Goal: Transaction & Acquisition: Purchase product/service

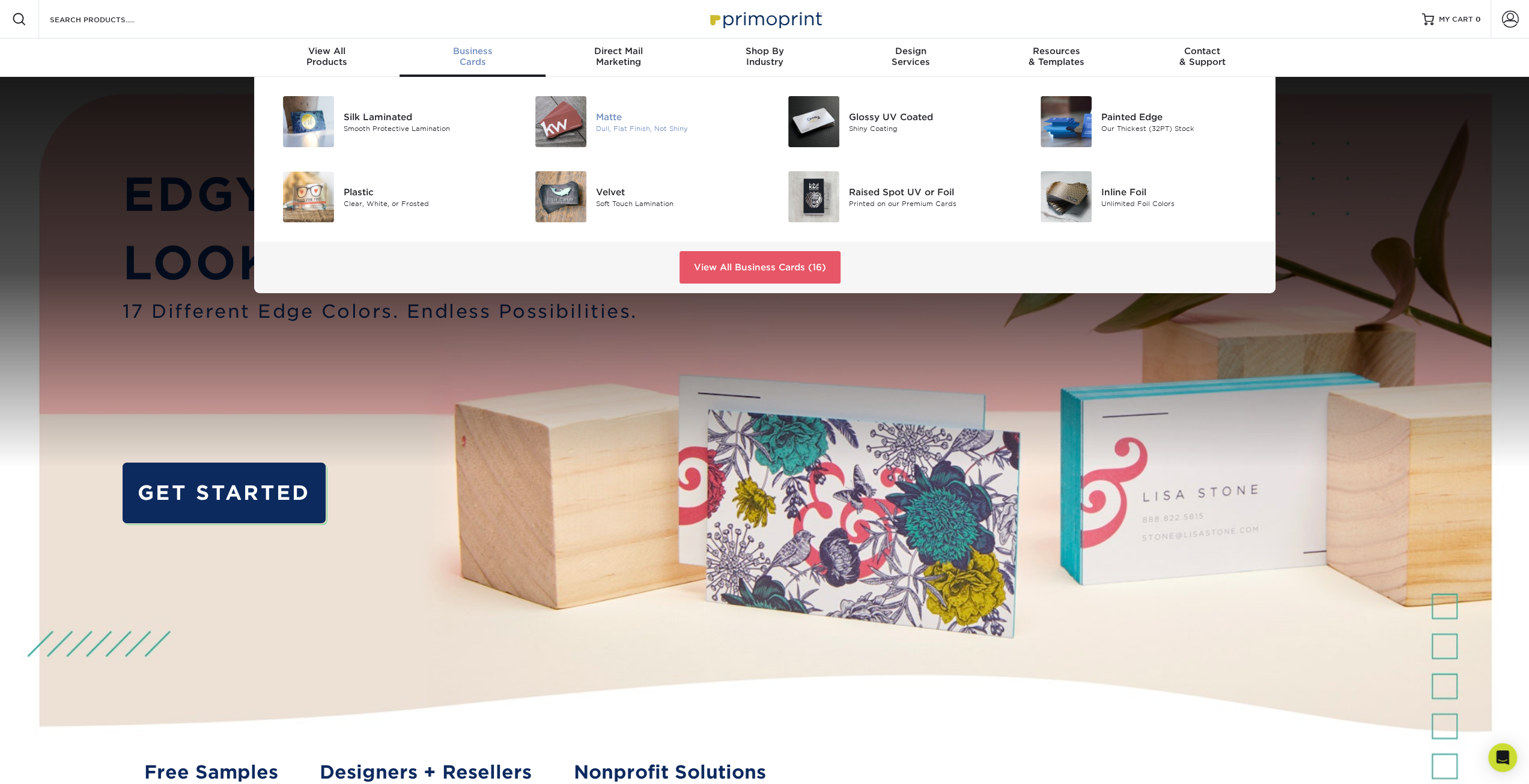
click at [602, 115] on div "Matte" at bounding box center [676, 116] width 159 height 13
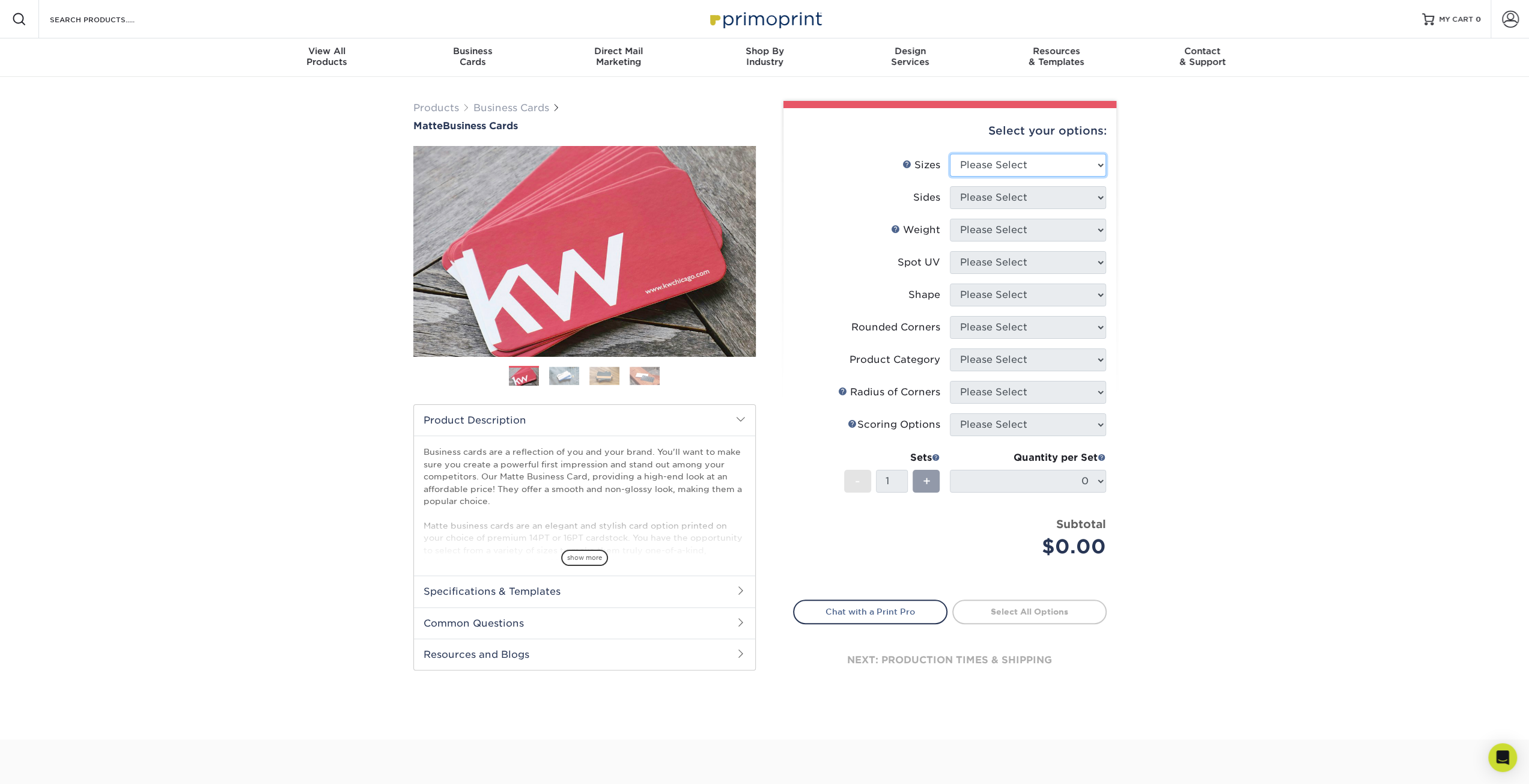
click at [966, 166] on select "Please Select 1.5" x 3.5" - Mini 1.75" x 3.5" - Mini 2" x 2" - Square 2" x 3" -…" at bounding box center [1027, 165] width 156 height 23
select select "2.00x3.50"
click at [950, 154] on select "Please Select 1.5" x 3.5" - Mini 1.75" x 3.5" - Mini 2" x 2" - Square 2" x 3" -…" at bounding box center [1027, 165] width 156 height 23
click at [965, 208] on select "Please Select Print Both Sides Print Front Only" at bounding box center [1027, 198] width 156 height 23
select select "32d3c223-f82c-492b-b915-ba065a00862f"
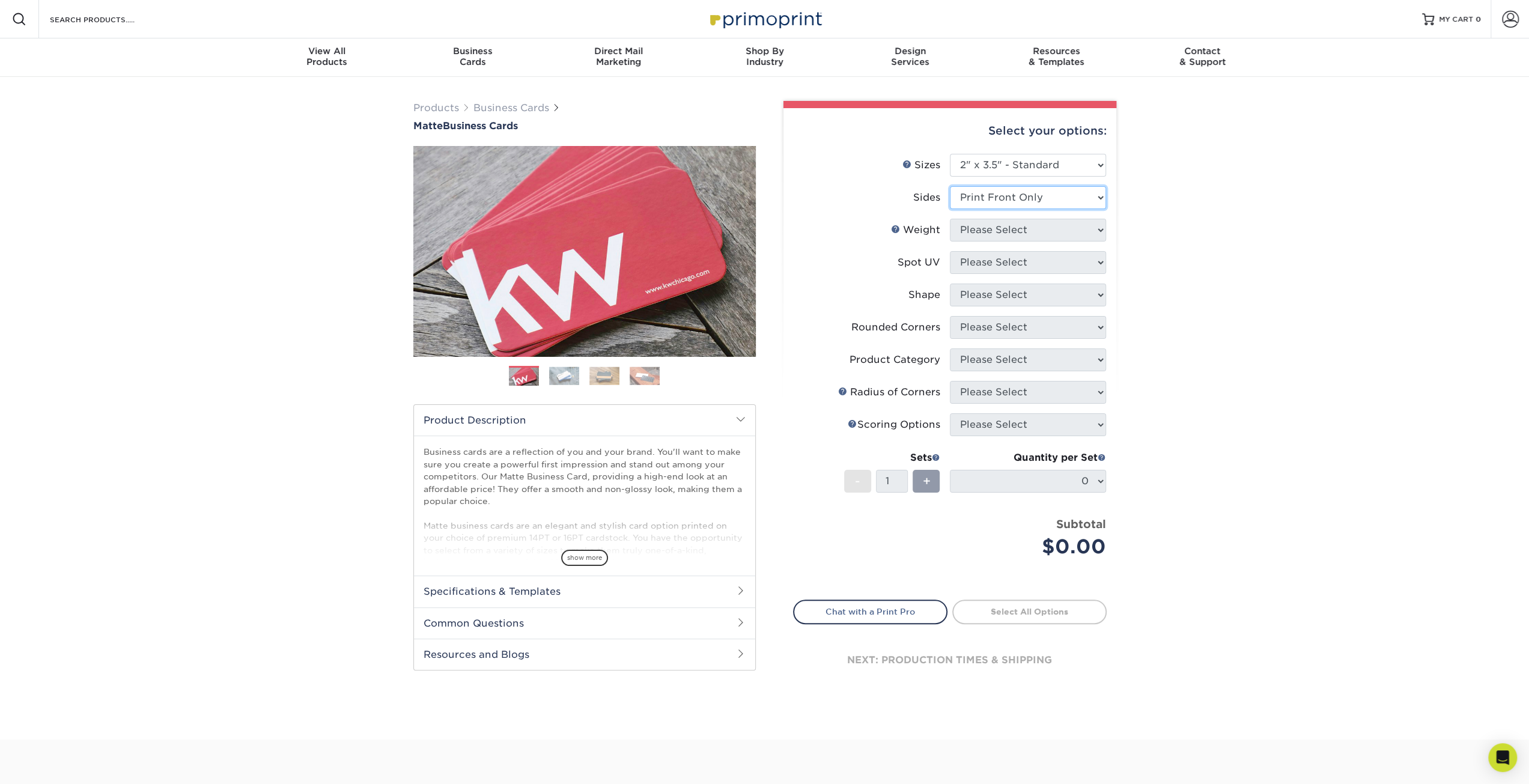
click at [950, 186] on select "Please Select Print Both Sides Print Front Only" at bounding box center [1027, 198] width 156 height 23
click at [965, 224] on select "Please Select 16PT 14PT" at bounding box center [1027, 230] width 156 height 23
select select "16PT"
click at [950, 218] on select "Please Select 16PT 14PT" at bounding box center [1027, 230] width 156 height 23
click at [968, 263] on select "Please Select No Spot UV Front Only" at bounding box center [1027, 263] width 156 height 23
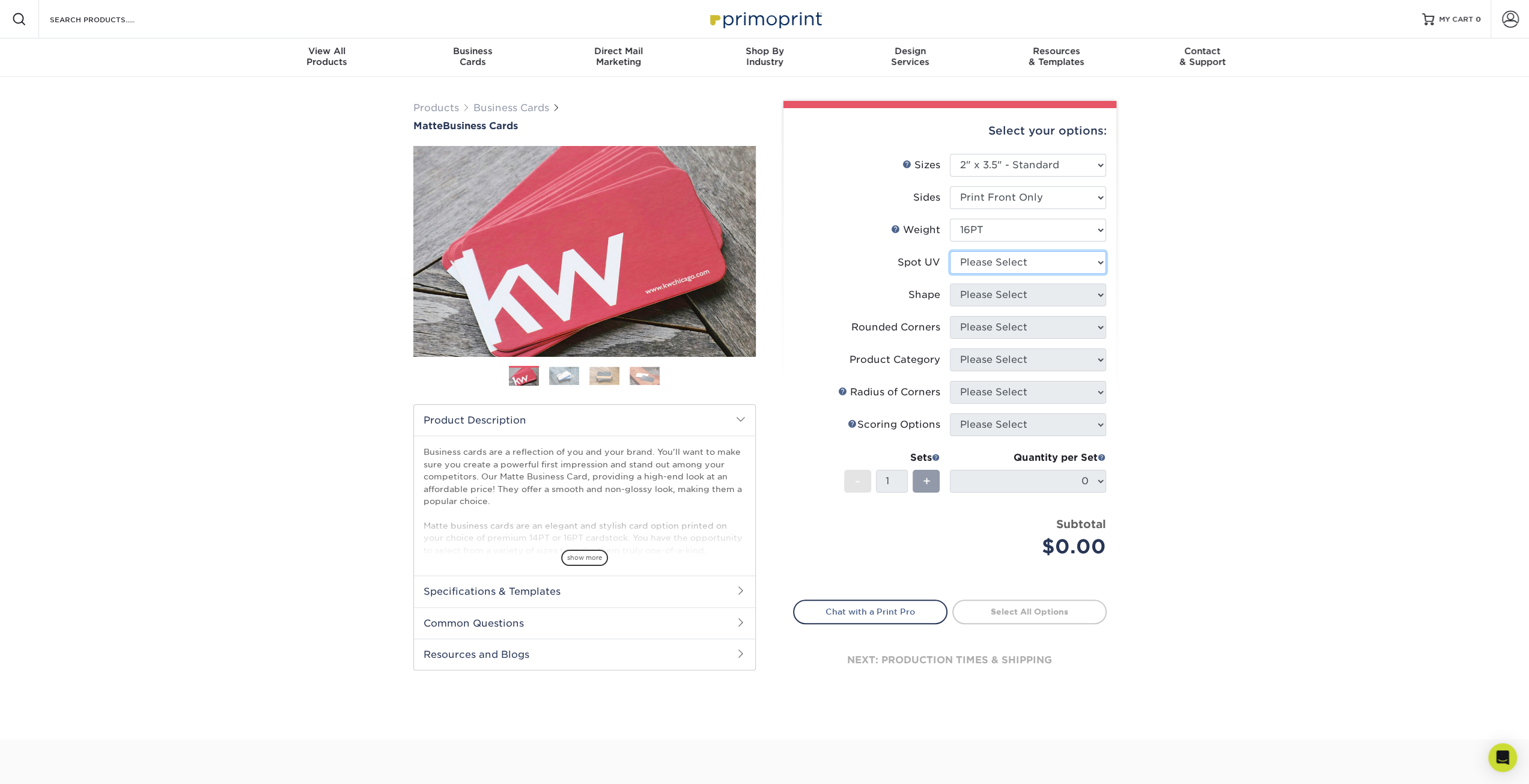
select select "3"
click at [950, 251] on select "Please Select No Spot UV Front Only" at bounding box center [1027, 263] width 156 height 23
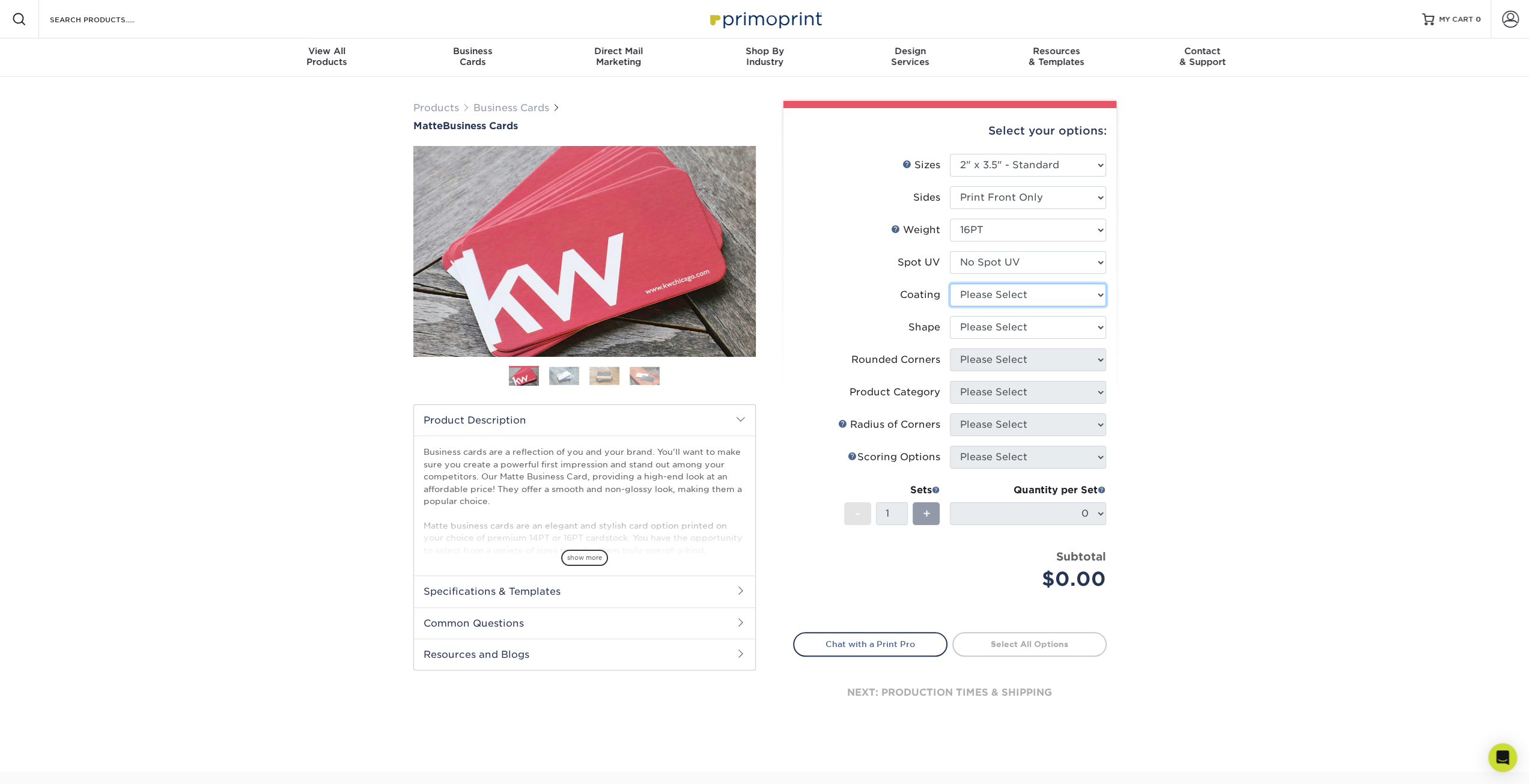
click at [965, 301] on select at bounding box center [1027, 295] width 156 height 23
select select "121bb7b5-3b4d-429f-bd8d-bbf80e953313"
click at [950, 284] on select at bounding box center [1027, 295] width 156 height 23
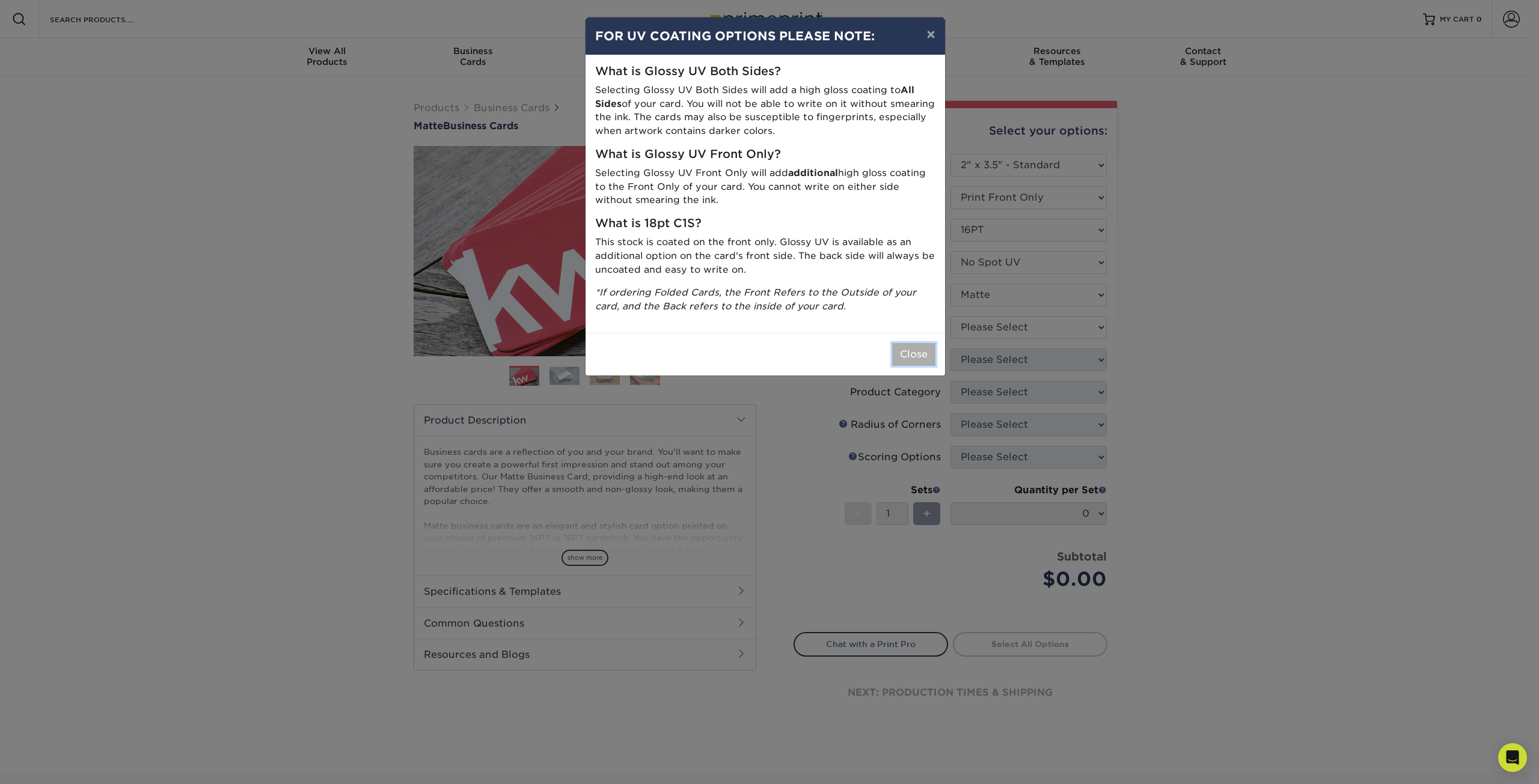
click at [911, 356] on button "Close" at bounding box center [914, 355] width 44 height 23
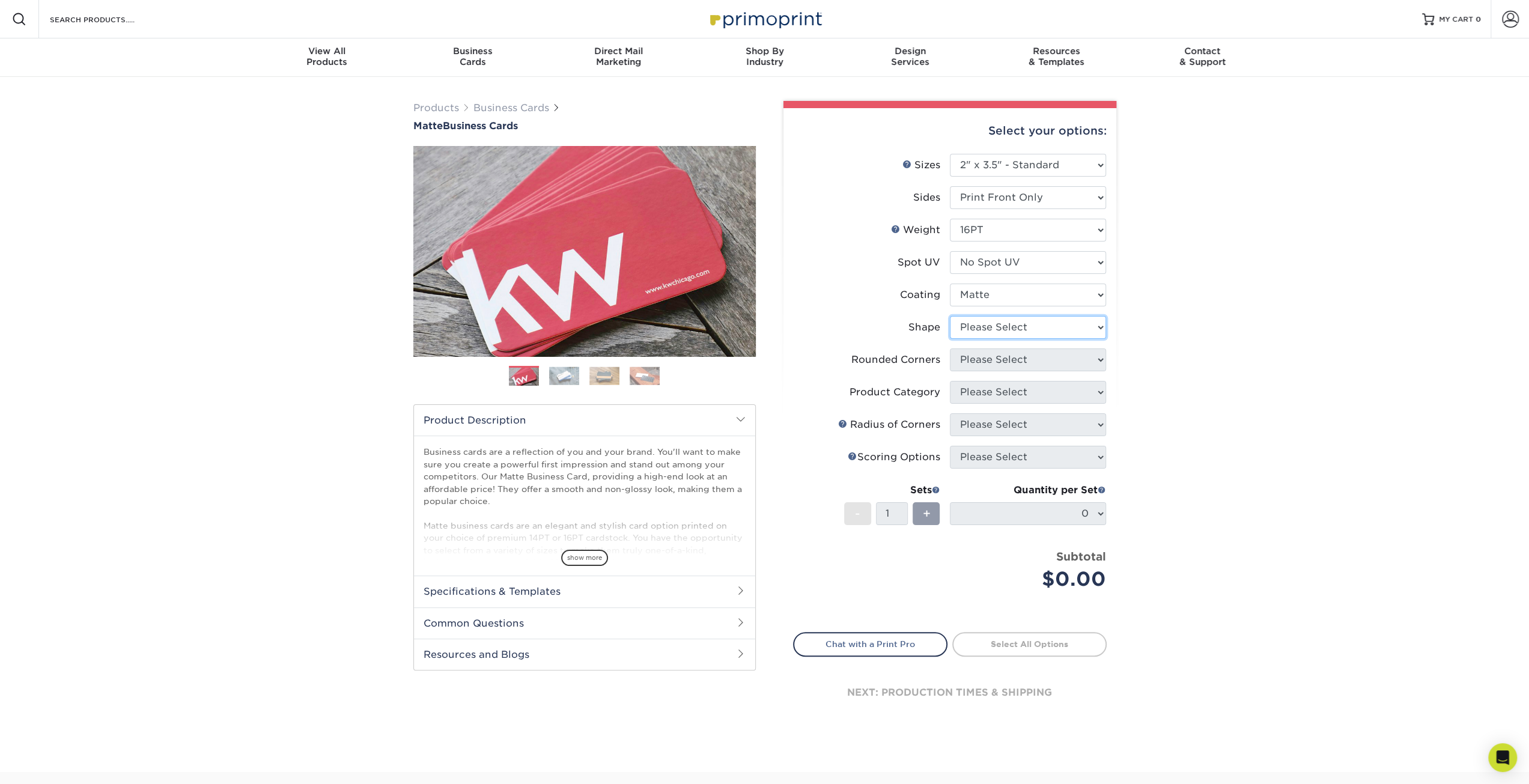
click at [987, 330] on select "Please Select Standard Oval" at bounding box center [1027, 327] width 156 height 23
select select "standard"
click at [950, 316] on select "Please Select Standard Oval" at bounding box center [1027, 327] width 156 height 23
click at [984, 363] on select "Please Select Yes - Round 2 Corners Yes - Round 4 Corners No" at bounding box center [1027, 360] width 156 height 23
select select "0"
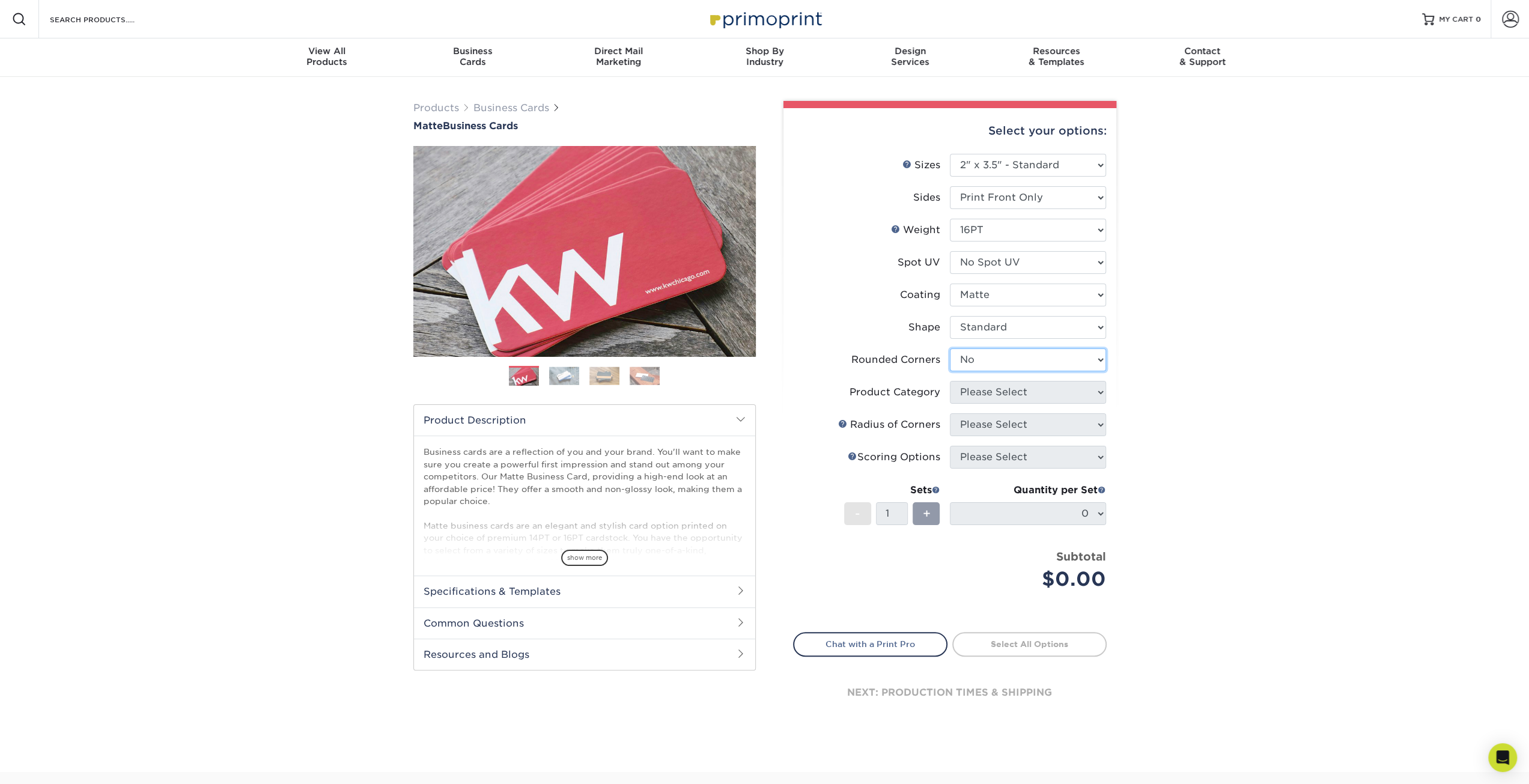
click at [950, 348] on select "Please Select Yes - Round 2 Corners Yes - Round 4 Corners No" at bounding box center [1027, 360] width 156 height 23
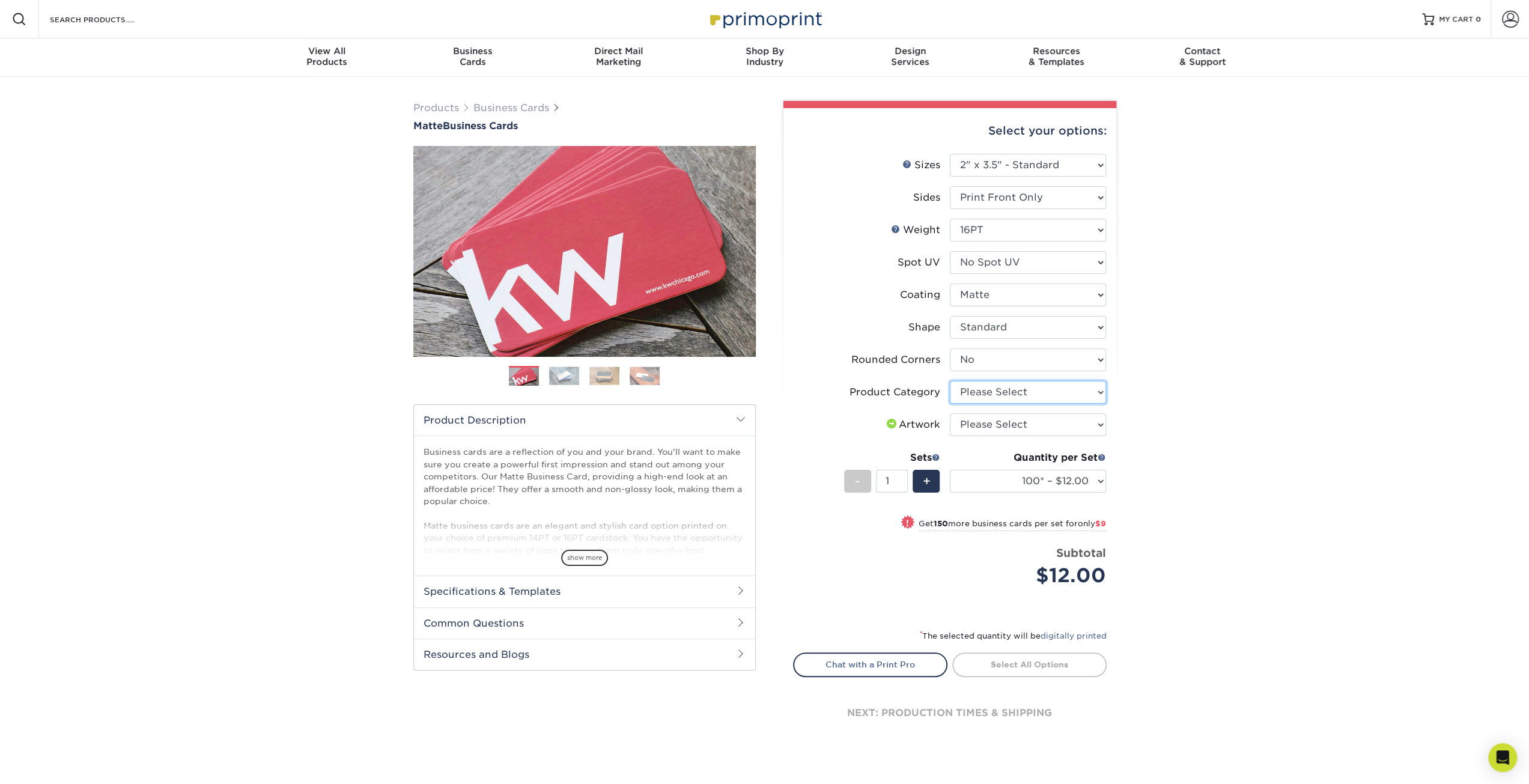
click at [973, 397] on select "Please Select Business Cards" at bounding box center [1027, 393] width 156 height 23
select select "3b5148f1-0588-4f88-a218-97bcfdce65c1"
click at [950, 381] on select "Please Select Business Cards" at bounding box center [1027, 393] width 156 height 23
click at [982, 427] on select "Please Select I will upload files I need a design - $100" at bounding box center [1027, 425] width 156 height 23
select select "upload"
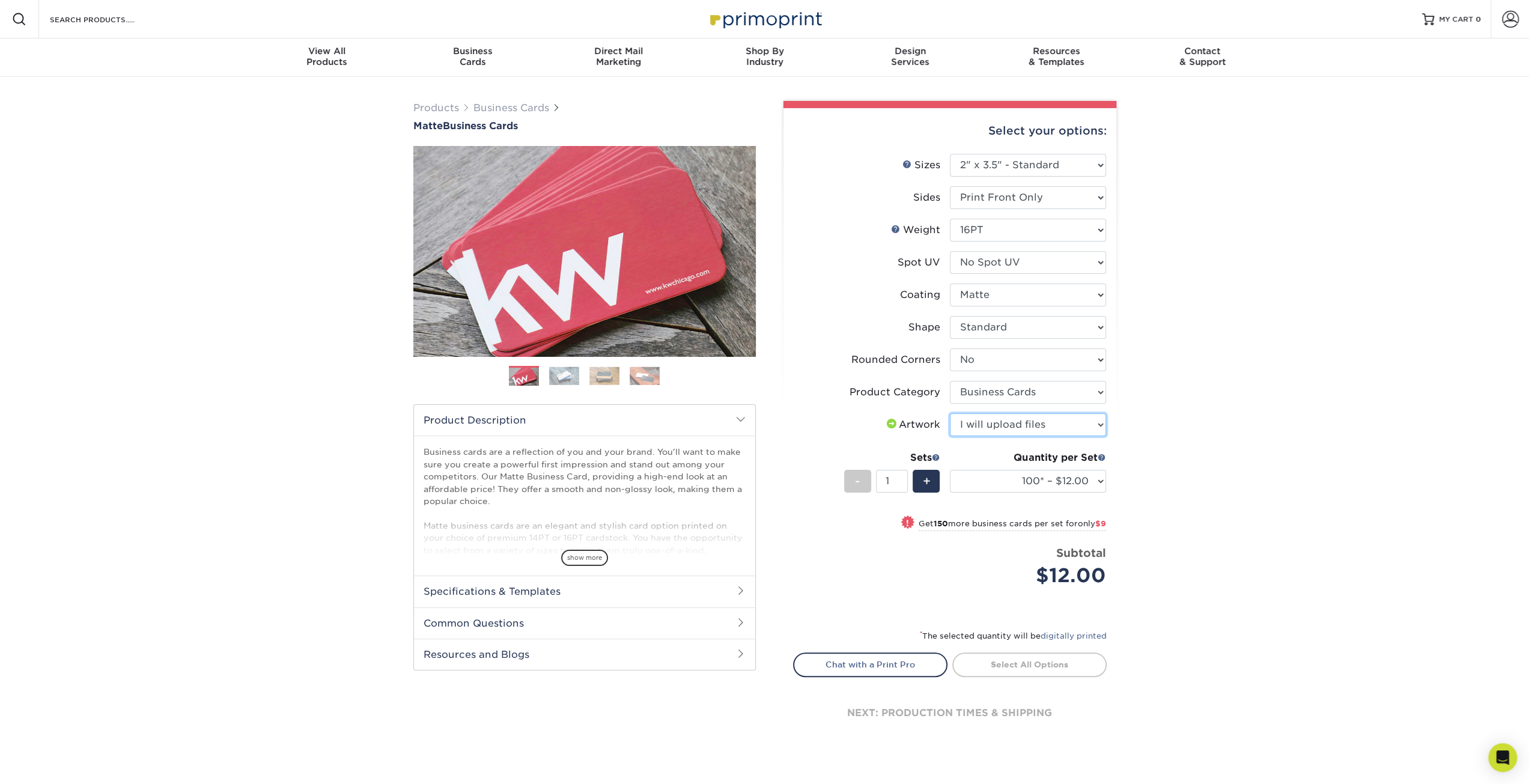
click at [950, 413] on select "Please Select I will upload files I need a design - $100" at bounding box center [1027, 425] width 156 height 23
click at [1009, 666] on link "Proceed to Shipping" at bounding box center [1029, 664] width 155 height 22
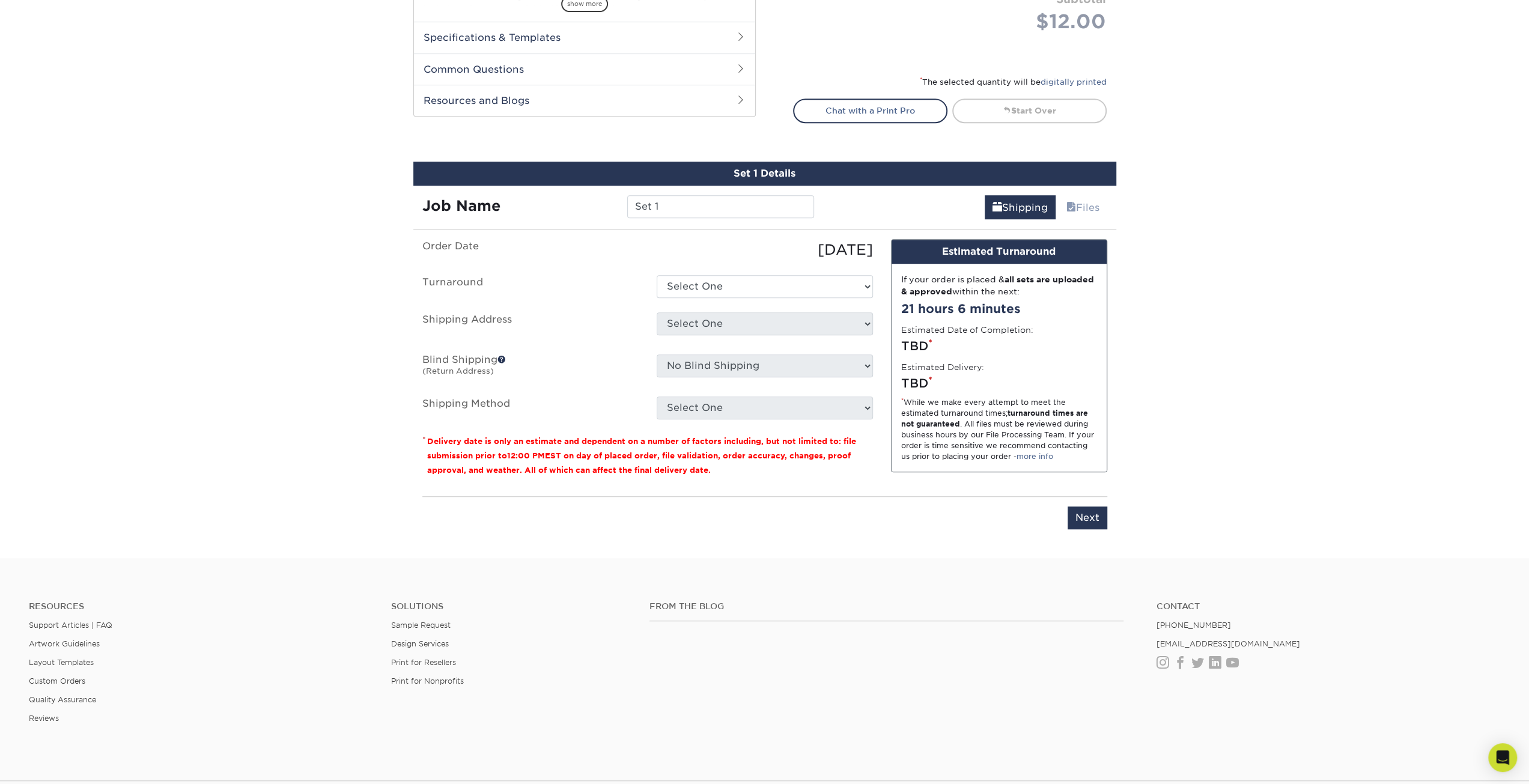
scroll to position [677, 0]
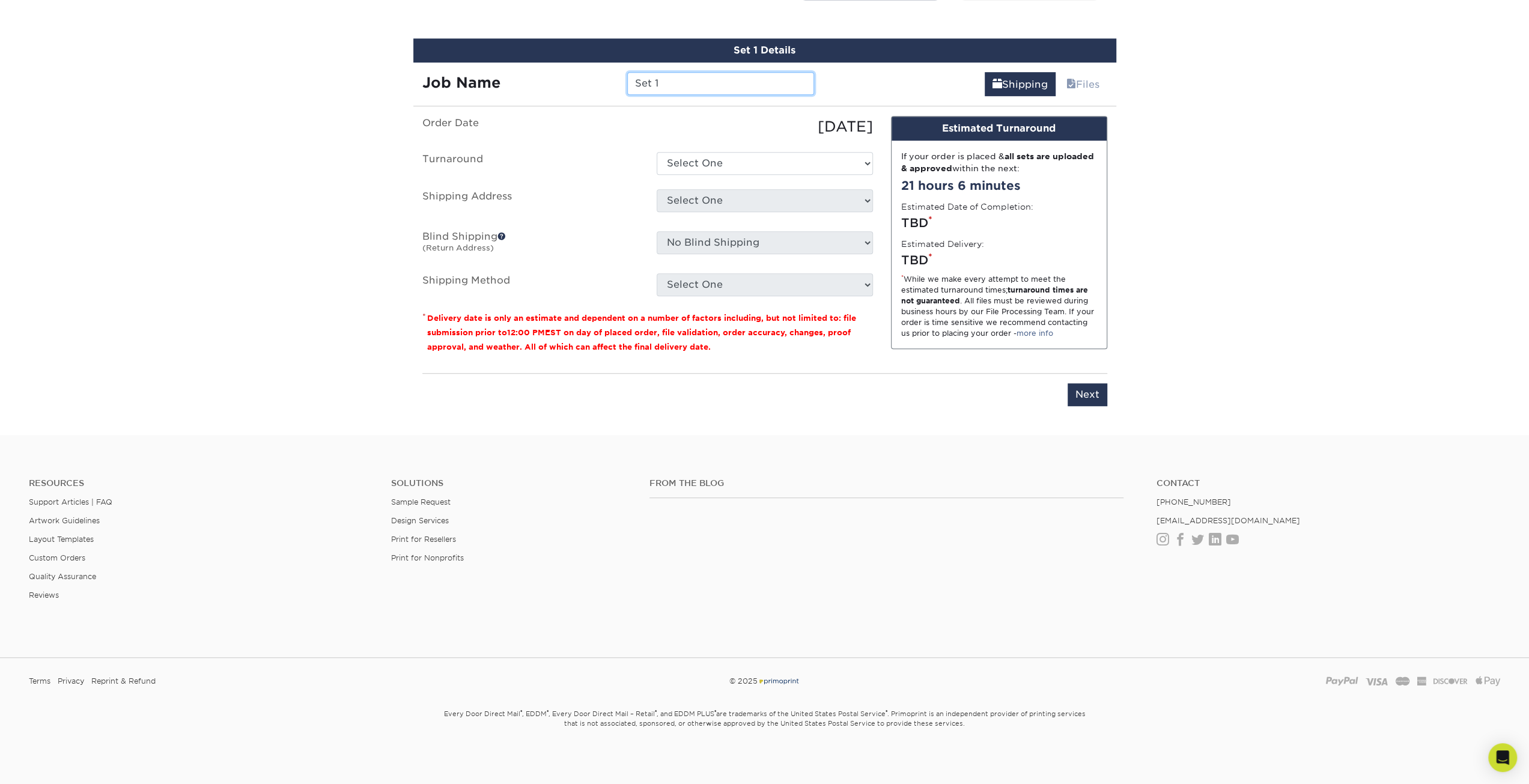
drag, startPoint x: 667, startPoint y: 77, endPoint x: 545, endPoint y: 71, distance: 122.1
click at [545, 72] on div "Job Name Set 1" at bounding box center [618, 84] width 411 height 23
type input "COLC - BendersonR"
click at [707, 167] on select "Select One 2-4 Business Days 2 Day Next Business Day" at bounding box center [765, 163] width 216 height 23
select select "7dffdb8f-13b0-4622-bd10-b9a8a3819dc5"
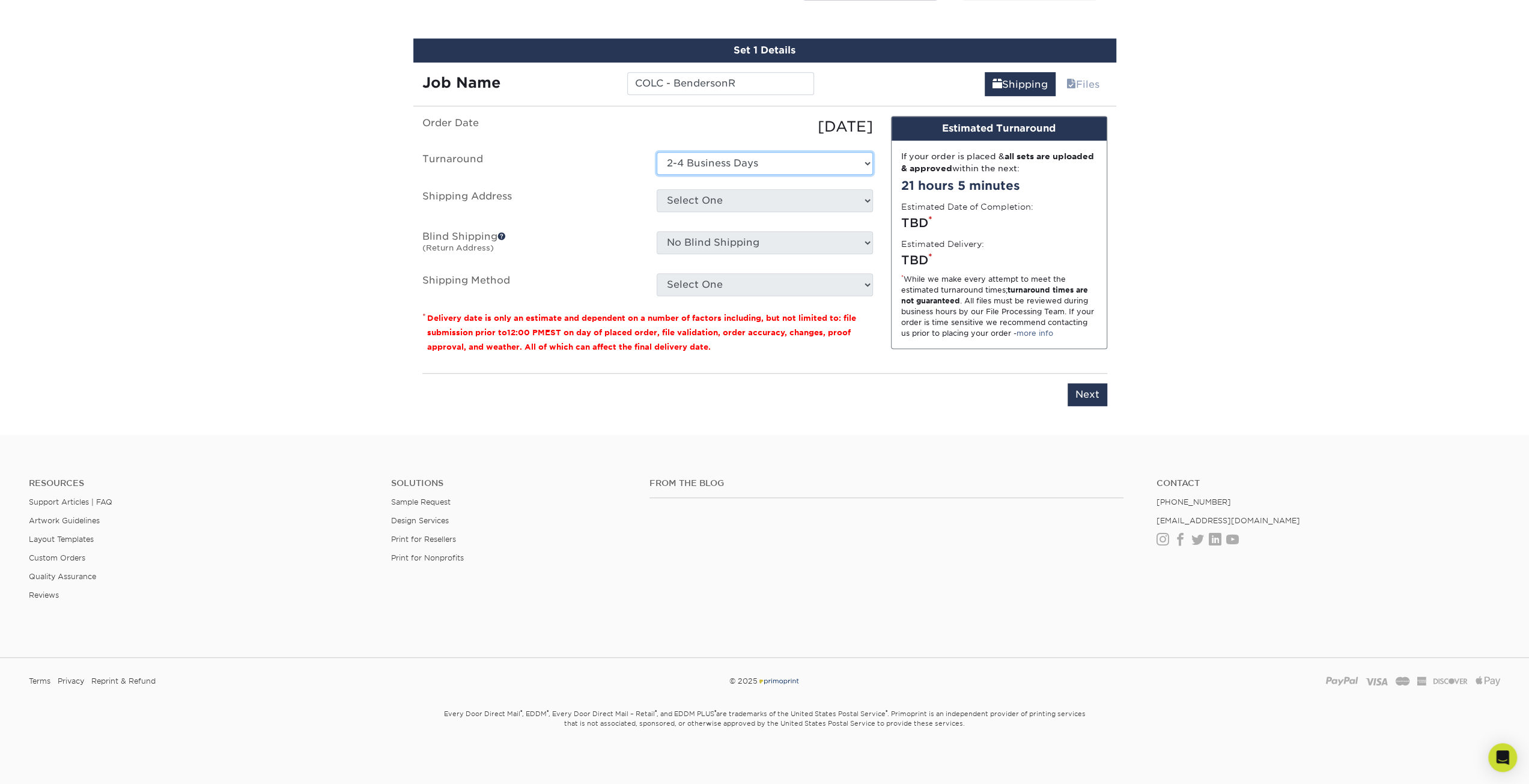
click at [657, 152] on select "Select One 2-4 Business Days 2 Day Next Business Day" at bounding box center [765, 163] width 216 height 23
click at [696, 154] on select "Select One 2-4 Business Days 2 Day Next Business Day" at bounding box center [765, 163] width 216 height 23
click at [697, 203] on select "Select One + Add New Address - Login" at bounding box center [765, 201] width 216 height 23
click at [657, 212] on select "Select One + Add New Address - Login" at bounding box center [765, 201] width 216 height 23
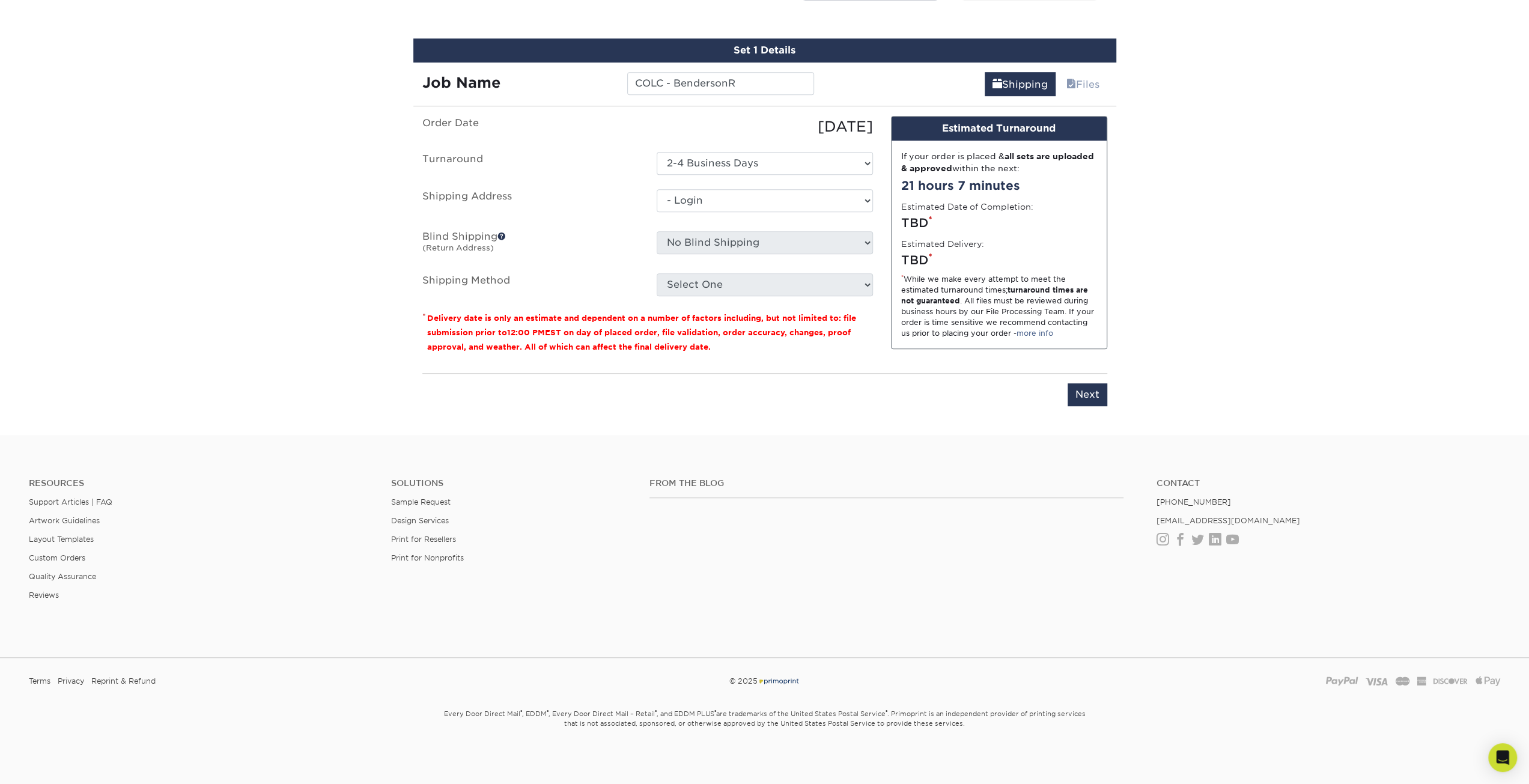
select select "-1"
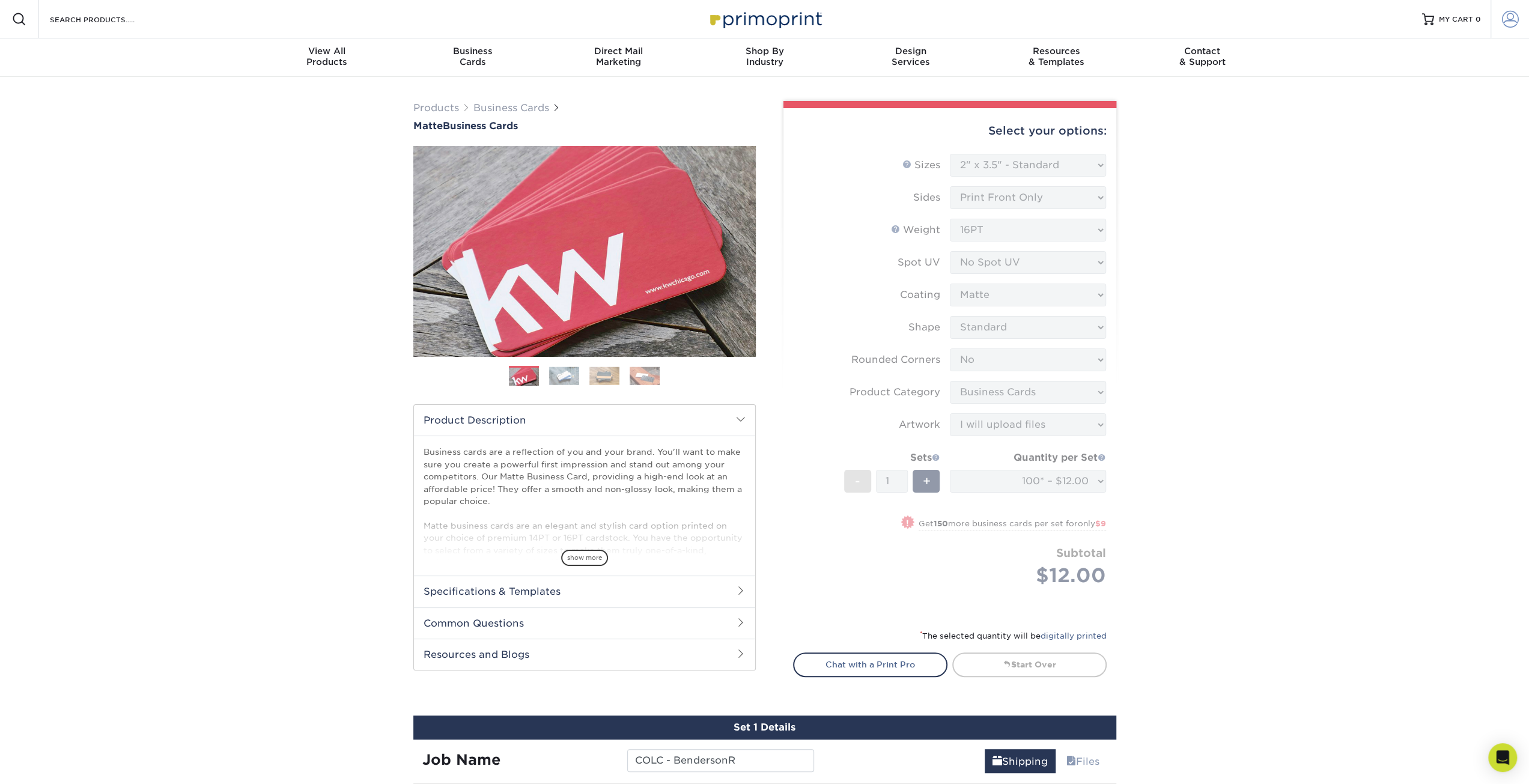
click at [1507, 26] on span at bounding box center [1511, 19] width 17 height 17
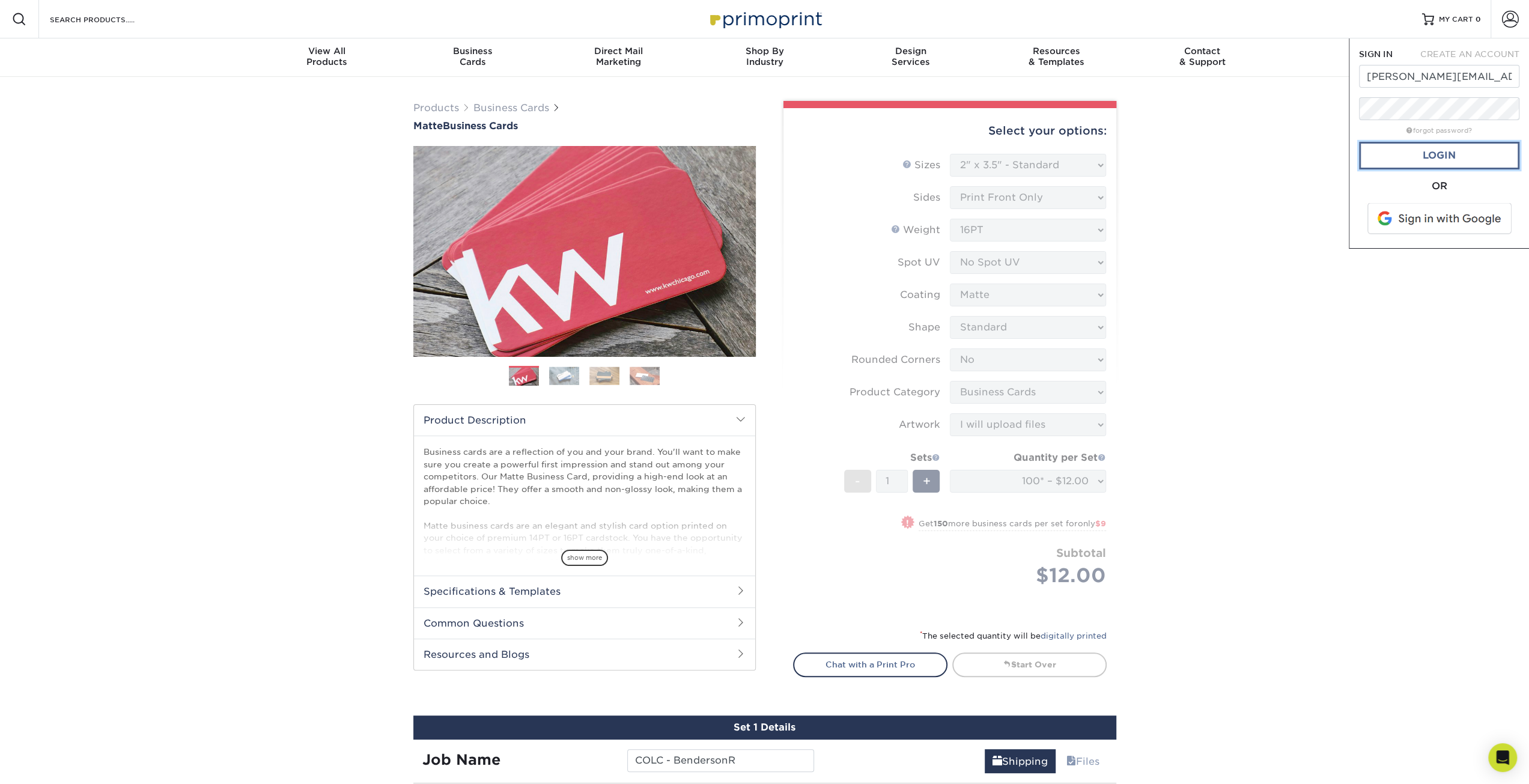
click at [1440, 161] on link "Login" at bounding box center [1439, 155] width 161 height 28
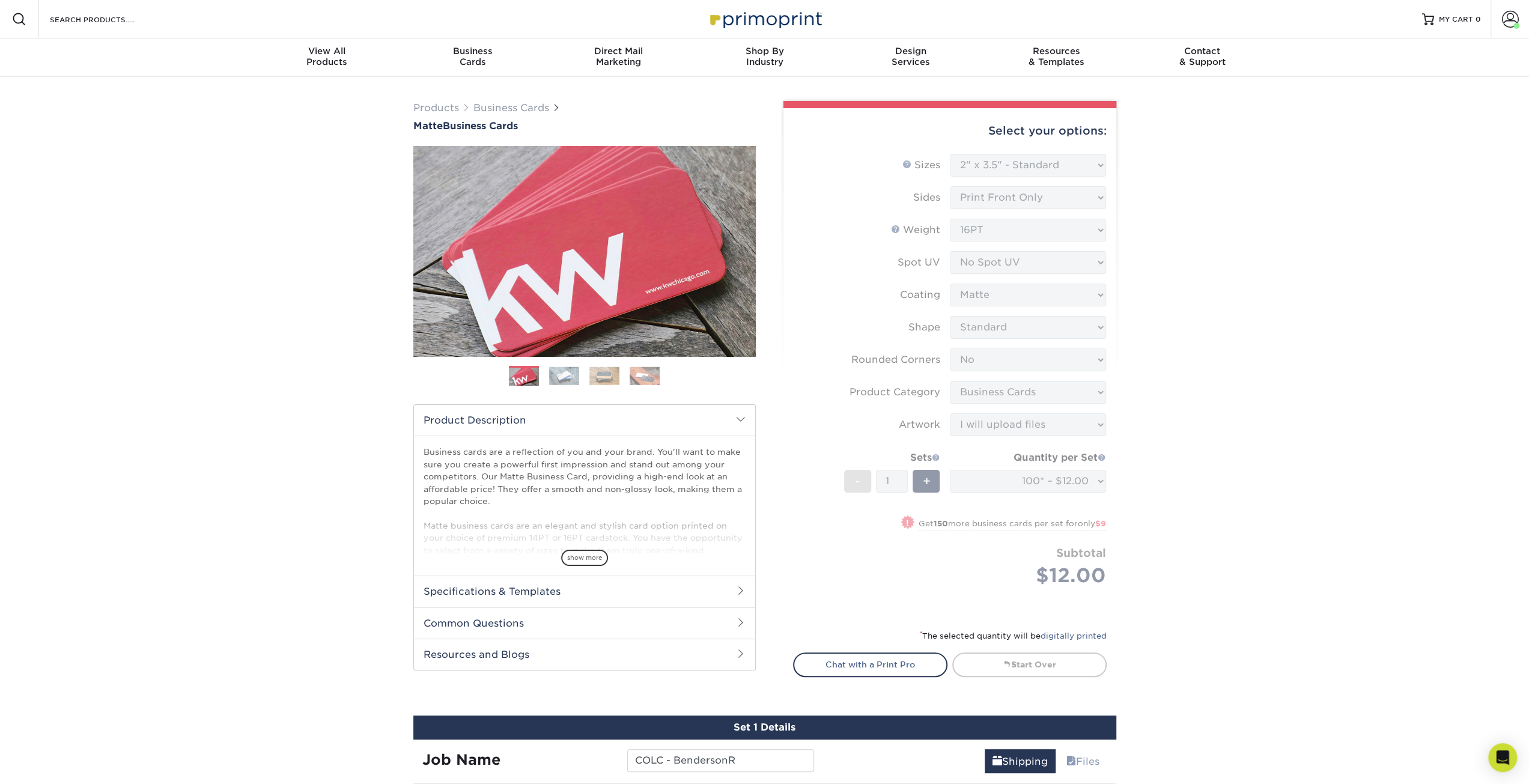
click at [883, 610] on form "Sizes Help Sizes Please Select 1.5" x 3.5" - Mini 1.75" x 3.5" - Mini 2" x 2" -…" at bounding box center [950, 384] width 314 height 461
click at [1479, 27] on link "MY CART 0" at bounding box center [1451, 19] width 59 height 38
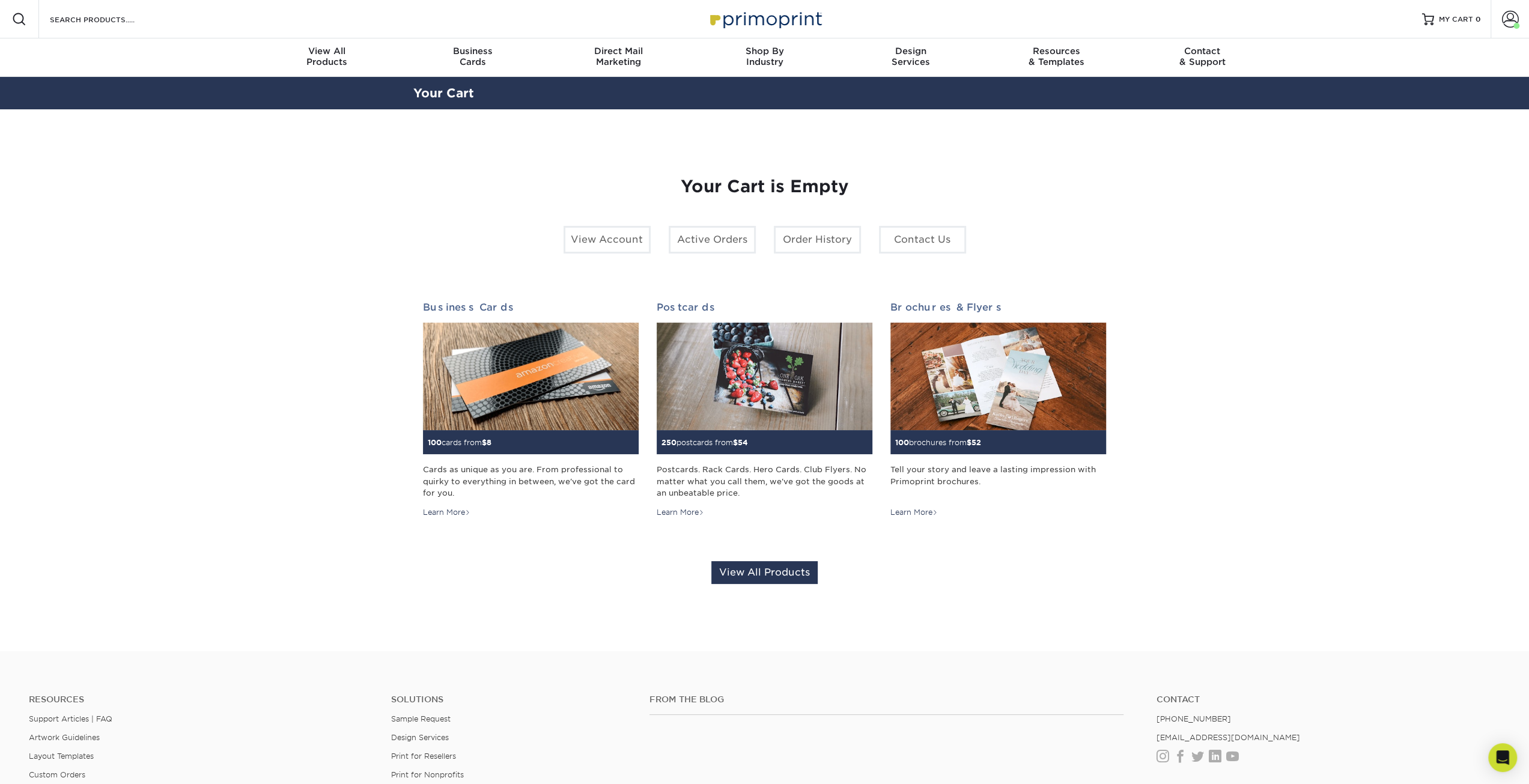
drag, startPoint x: 660, startPoint y: 212, endPoint x: 663, endPoint y: 195, distance: 17.3
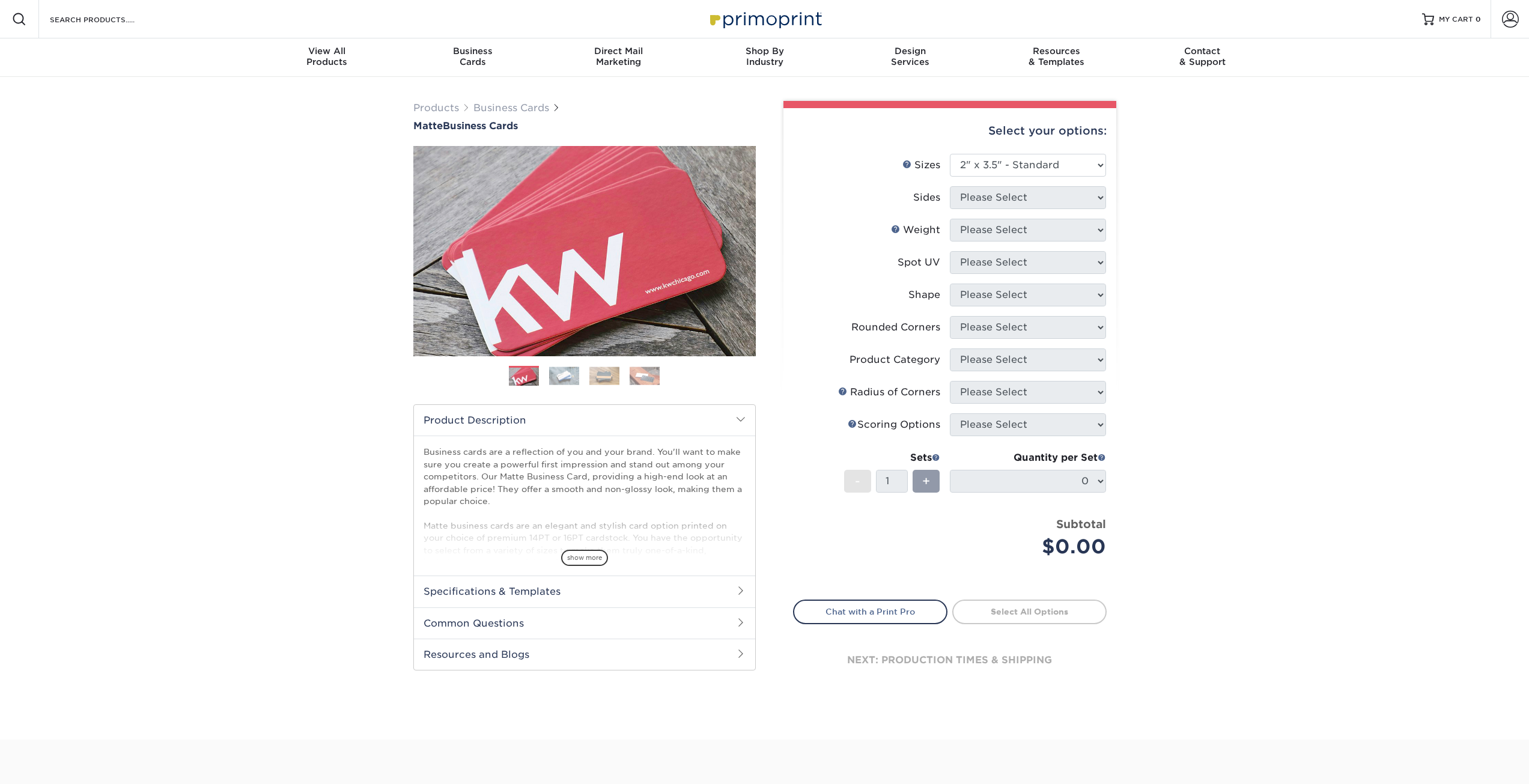
select select "2.00x3.50"
click at [1002, 166] on select "Please Select 1.5" x 3.5" - Mini 1.75" x 3.5" - Mini 2" x 2" - Square 2" x 3" -…" at bounding box center [1027, 165] width 156 height 23
click at [1003, 154] on select "Please Select 1.5" x 3.5" - Mini 1.75" x 3.5" - Mini 2" x 2" - Square 2" x 3" -…" at bounding box center [1027, 165] width 156 height 23
click at [950, 154] on select "Please Select 1.5" x 3.5" - Mini 1.75" x 3.5" - Mini 2" x 2" - Square 2" x 3" -…" at bounding box center [1027, 165] width 156 height 23
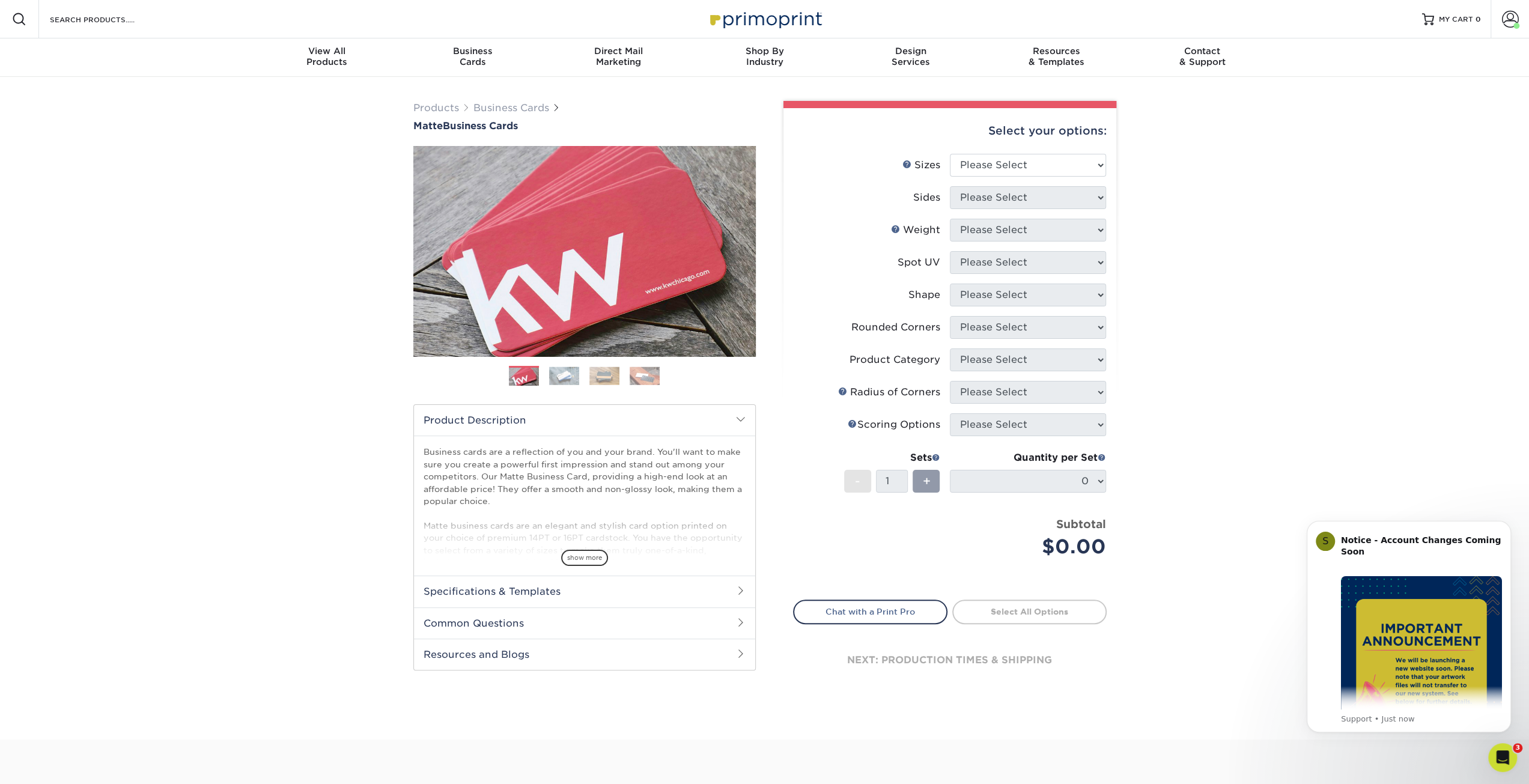
click at [1067, 180] on li "Sizes Help Sizes Please Select 1.5" x 3.5" - Mini 1.75" x 3.5" - Mini 2" x 2" -…" at bounding box center [950, 170] width 312 height 33
click at [1062, 165] on select "Please Select 1.5" x 3.5" - Mini 1.75" x 3.5" - Mini 2" x 2" - Square 2" x 3" -…" at bounding box center [1027, 165] width 156 height 23
select select "2.00x3.50"
click at [950, 154] on select "Please Select 1.5" x 3.5" - Mini 1.75" x 3.5" - Mini 2" x 2" - Square 2" x 3" -…" at bounding box center [1027, 165] width 156 height 23
click at [995, 186] on select "Please Select Print Both Sides Print Front Only" at bounding box center [1027, 198] width 156 height 23
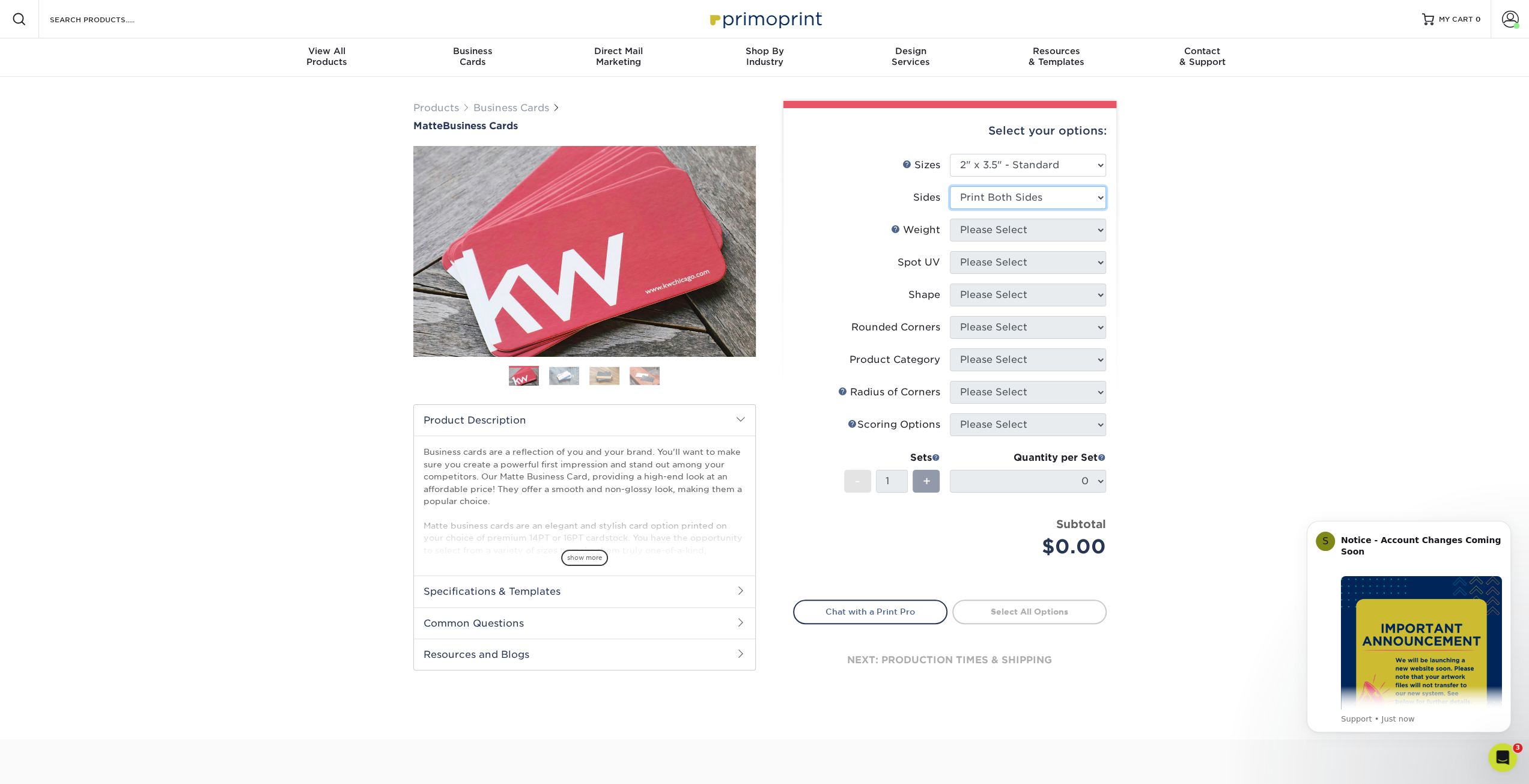
click at [950, 186] on select "Please Select Print Both Sides Print Front Only" at bounding box center [1027, 198] width 156 height 23
click at [991, 235] on select "Please Select 16PT 14PT" at bounding box center [1027, 230] width 156 height 23
click at [995, 202] on select "Please Select Print Both Sides Print Front Only" at bounding box center [1027, 198] width 156 height 23
click at [950, 186] on select "Please Select Print Both Sides Print Front Only" at bounding box center [1027, 198] width 156 height 23
click at [997, 199] on select "Please Select Print Both Sides Print Front Only" at bounding box center [1027, 198] width 156 height 23
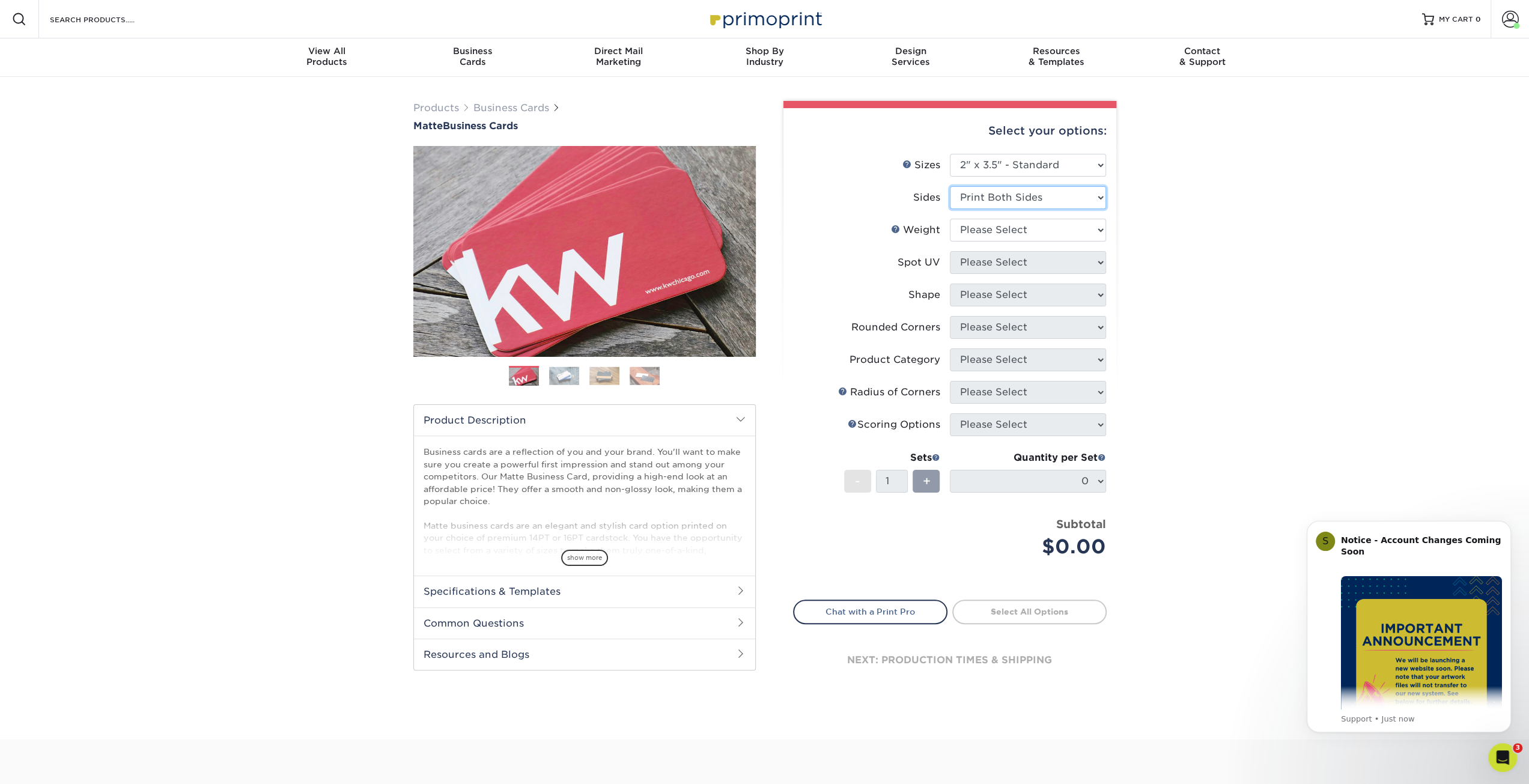
select select "32d3c223-f82c-492b-b915-ba065a00862f"
click at [950, 186] on select "Please Select Print Both Sides Print Front Only" at bounding box center [1027, 198] width 156 height 23
click at [991, 225] on select "Please Select 16PT 14PT" at bounding box center [1027, 230] width 156 height 23
select select "16PT"
click at [950, 218] on select "Please Select 16PT 14PT" at bounding box center [1027, 230] width 156 height 23
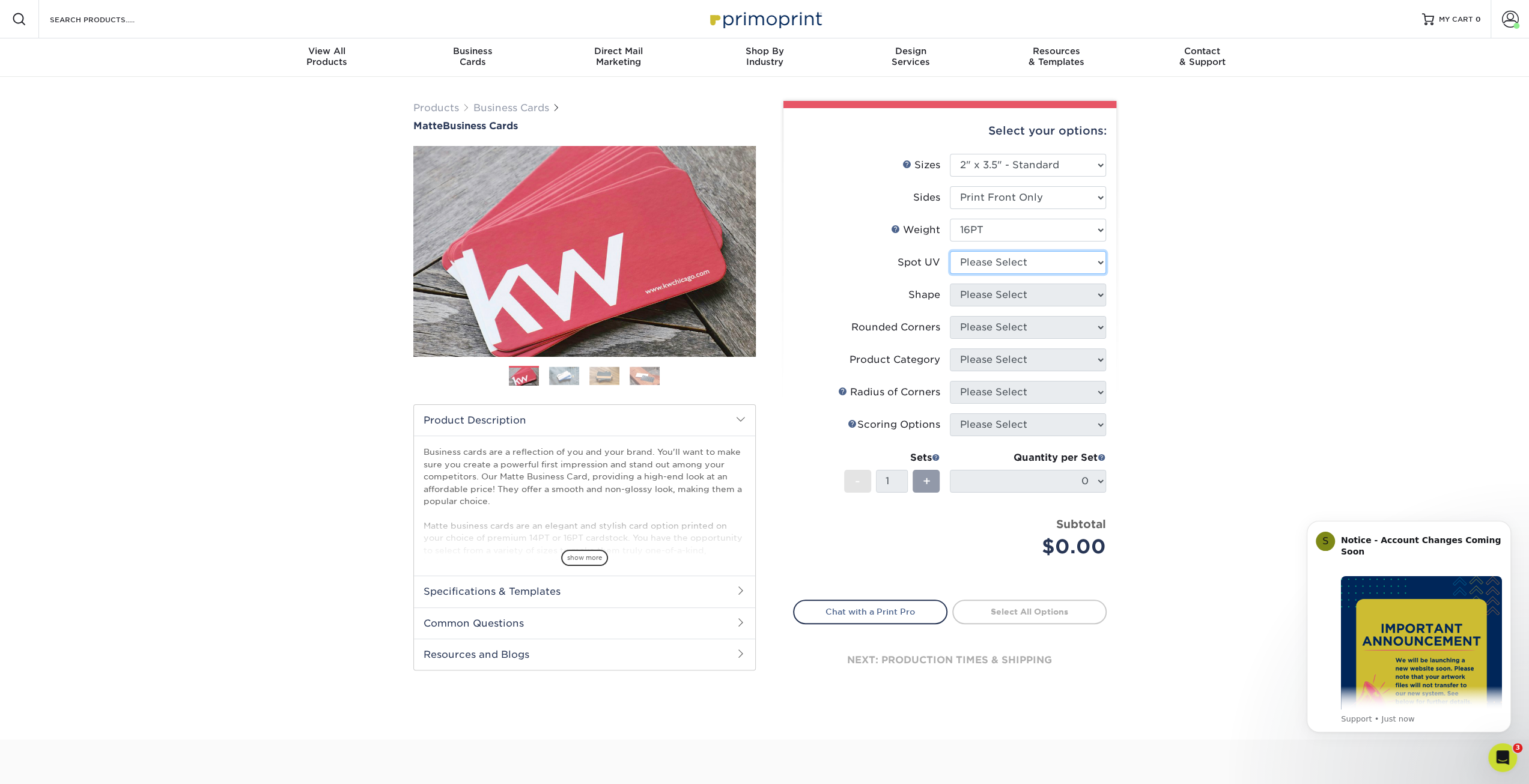
click at [991, 268] on select "Please Select No Spot UV Front Only" at bounding box center [1027, 263] width 156 height 23
select select "3"
click at [950, 251] on select "Please Select No Spot UV Front Only" at bounding box center [1027, 263] width 156 height 23
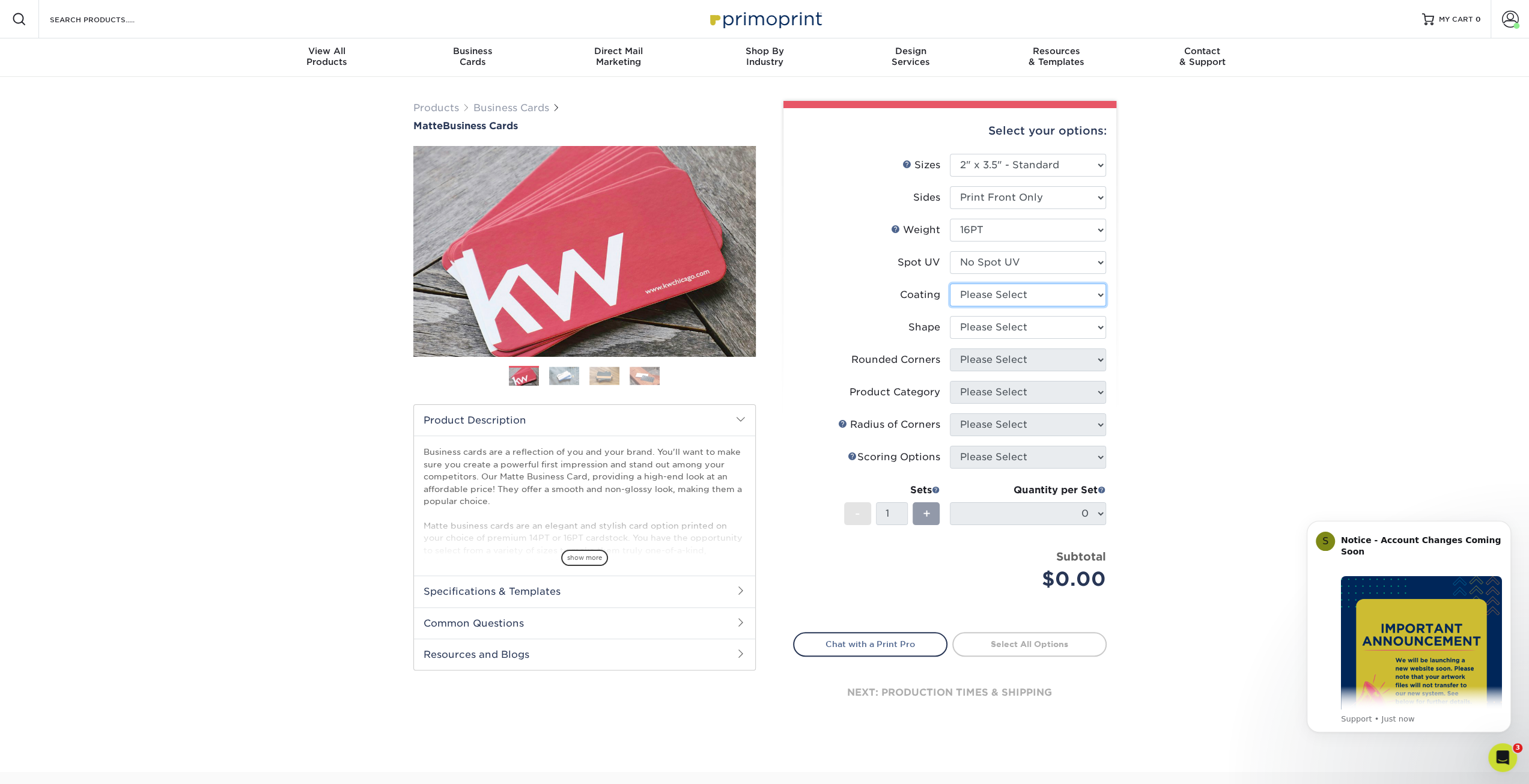
click at [986, 300] on select at bounding box center [1027, 295] width 156 height 23
select select "121bb7b5-3b4d-429f-bd8d-bbf80e953313"
click at [950, 284] on select at bounding box center [1027, 295] width 156 height 23
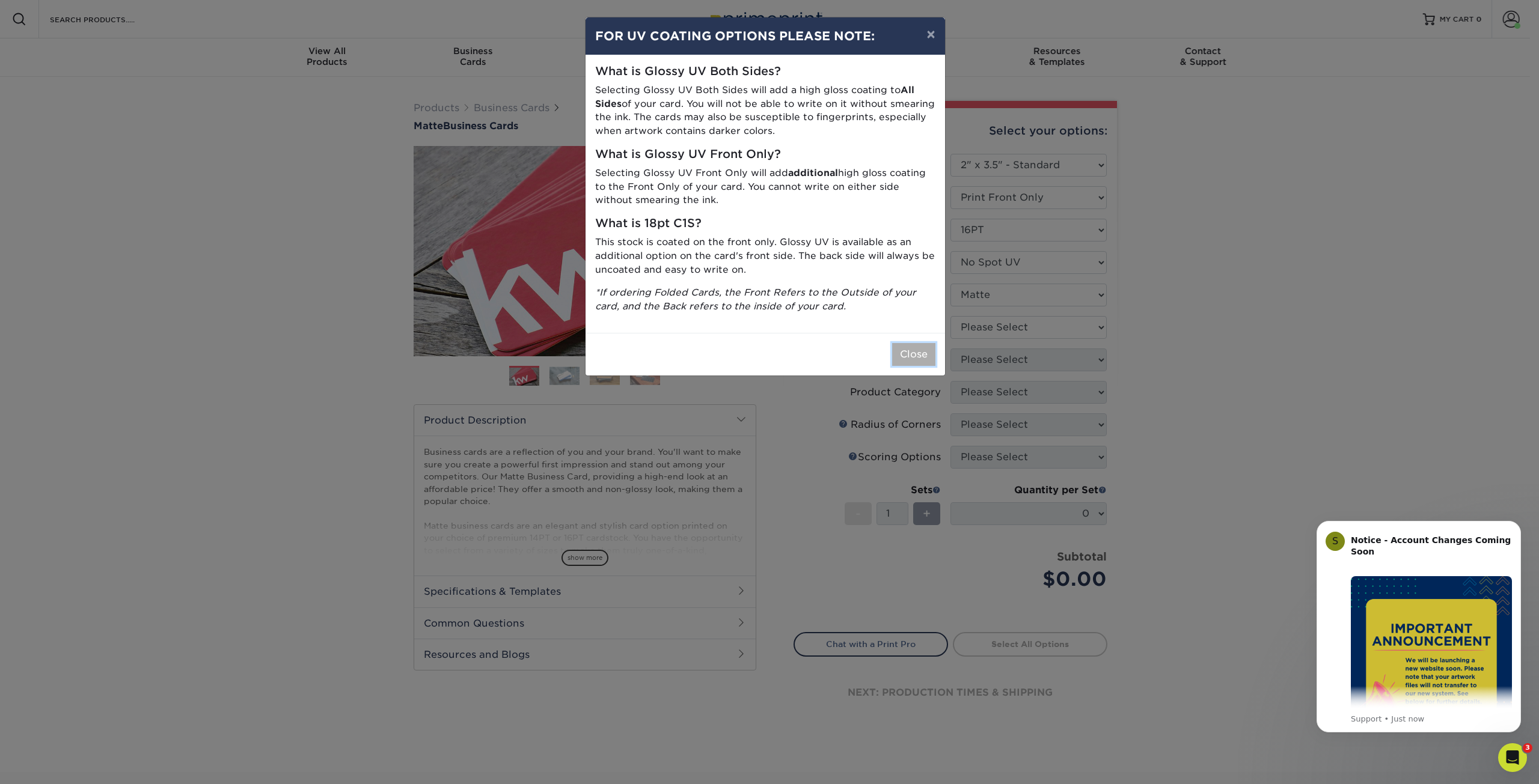
click at [906, 352] on button "Close" at bounding box center [914, 355] width 44 height 23
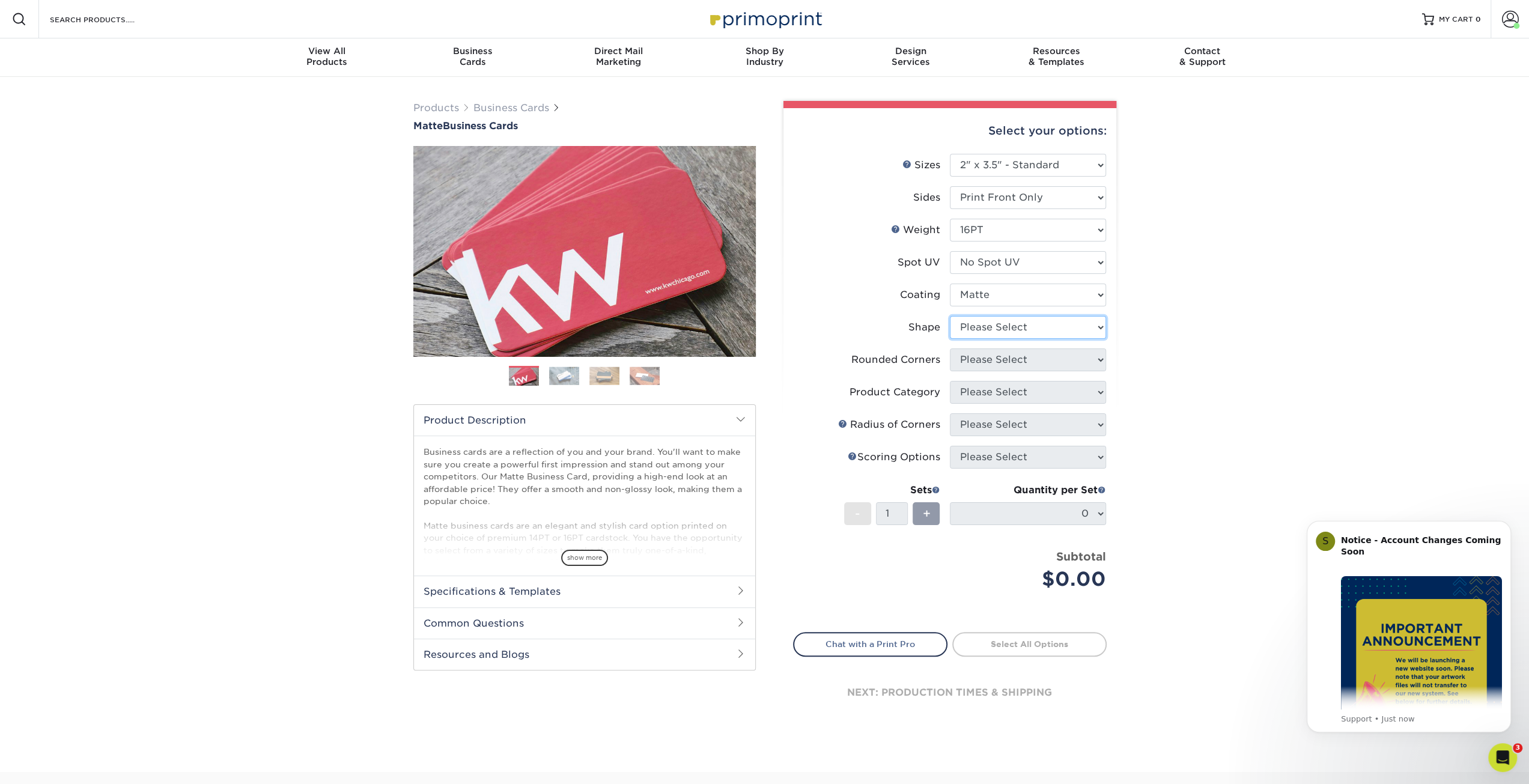
click at [985, 324] on select "Please Select Standard Oval" at bounding box center [1027, 327] width 156 height 23
select select "standard"
click at [950, 316] on select "Please Select Standard Oval" at bounding box center [1027, 327] width 156 height 23
click at [984, 363] on select "Please Select Yes - Round 2 Corners Yes - Round 4 Corners No" at bounding box center [1027, 360] width 156 height 23
select select "0"
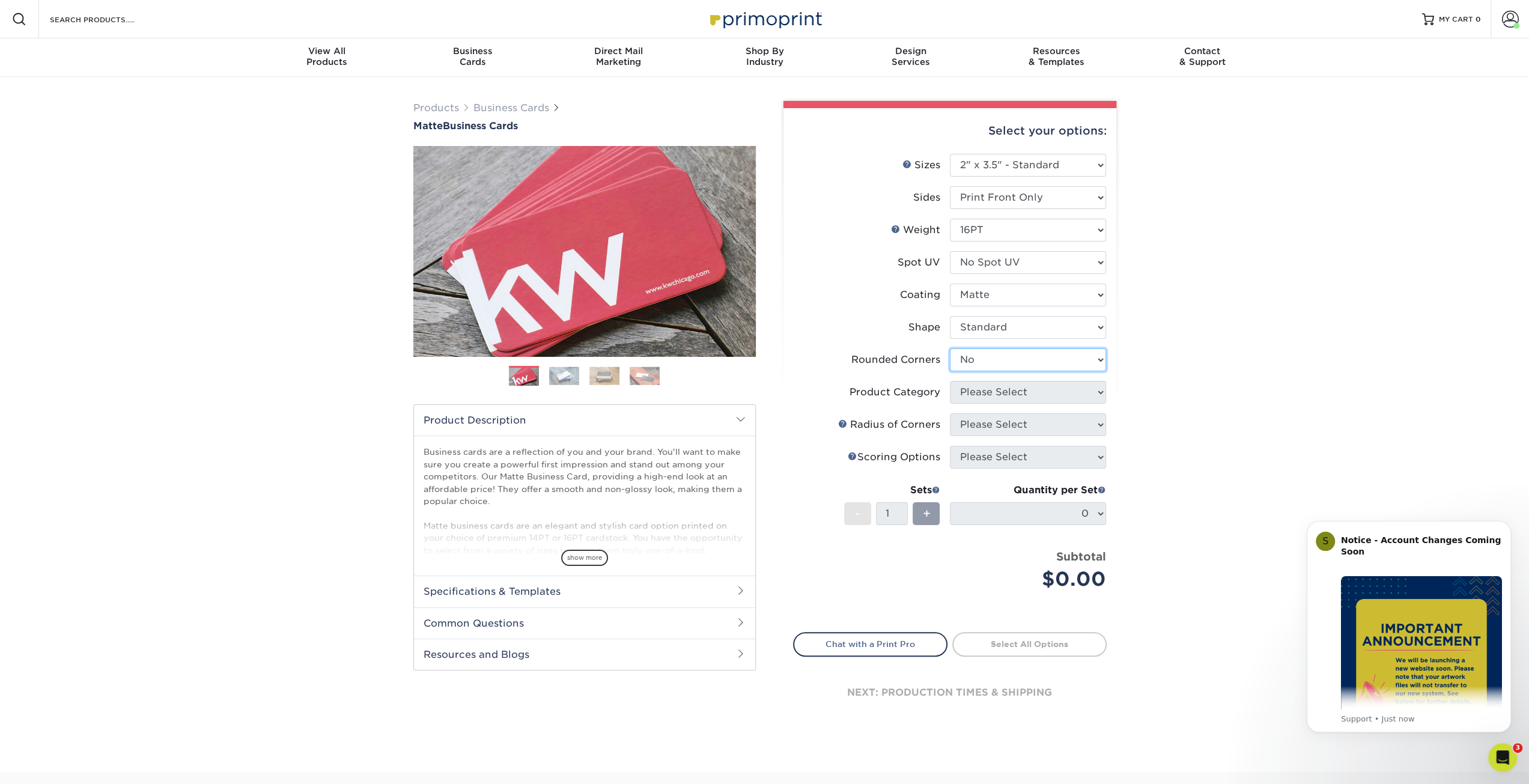
click at [950, 348] on select "Please Select Yes - Round 2 Corners Yes - Round 4 Corners No" at bounding box center [1027, 360] width 156 height 23
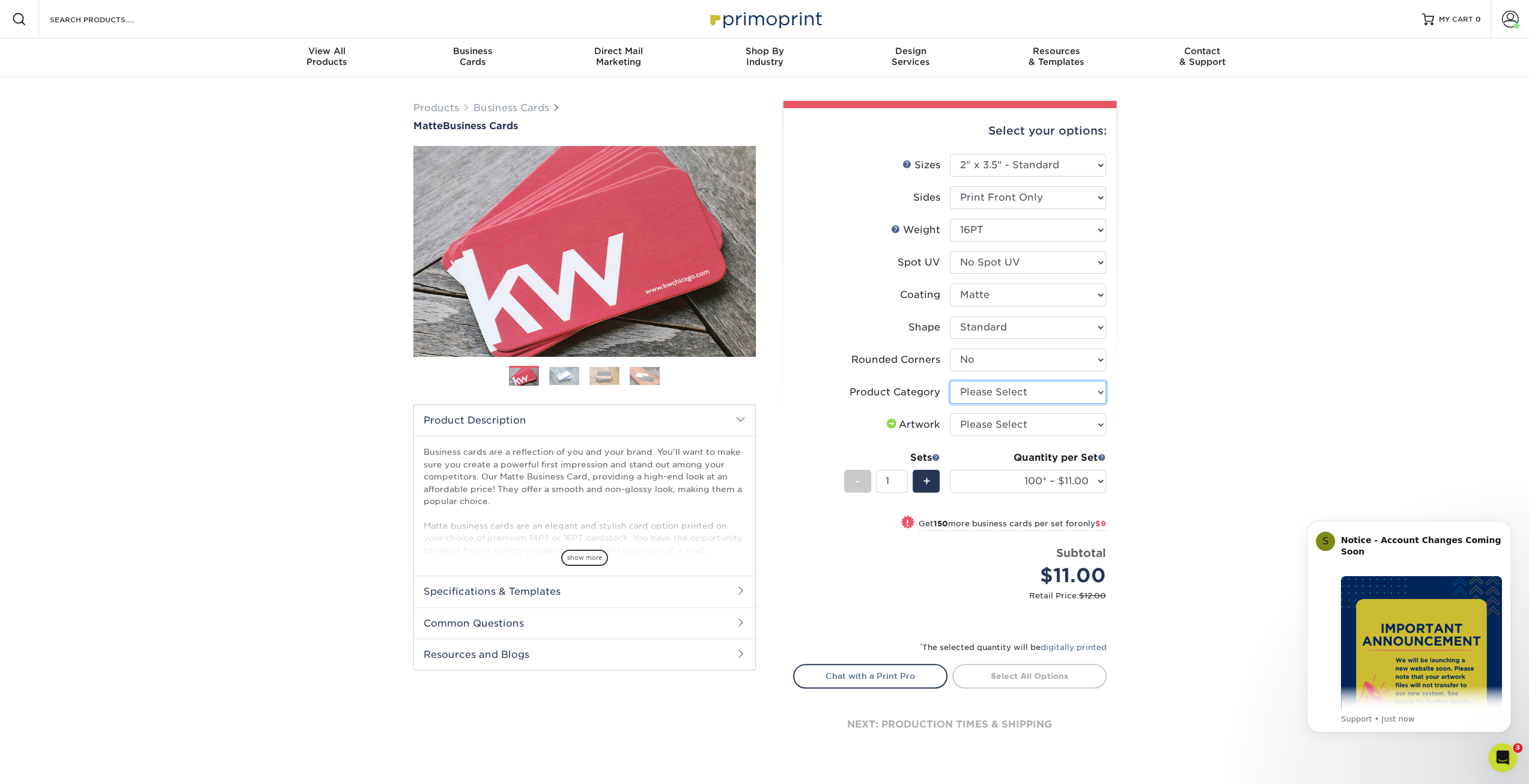
click at [986, 392] on select "Please Select Business Cards" at bounding box center [1027, 393] width 156 height 23
select select "3b5148f1-0588-4f88-a218-97bcfdce65c1"
click at [950, 381] on select "Please Select Business Cards" at bounding box center [1027, 393] width 156 height 23
click at [985, 413] on select "Please Select I will upload files I need a design - $100" at bounding box center [1027, 425] width 156 height 23
select select "upload"
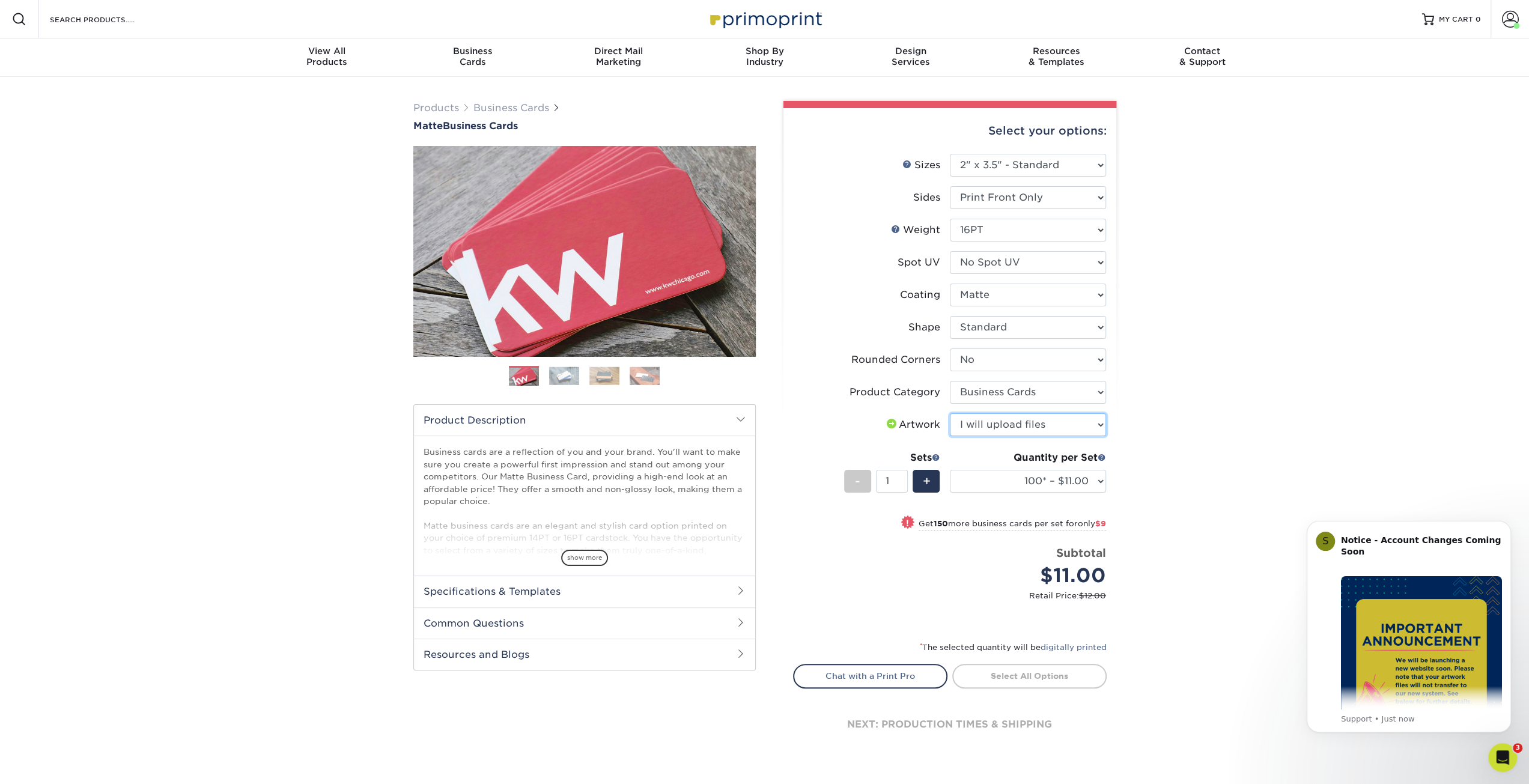
click at [950, 413] on select "Please Select I will upload files I need a design - $100" at bounding box center [1027, 425] width 156 height 23
click at [1021, 674] on link "Proceed to Shipping" at bounding box center [1029, 674] width 155 height 22
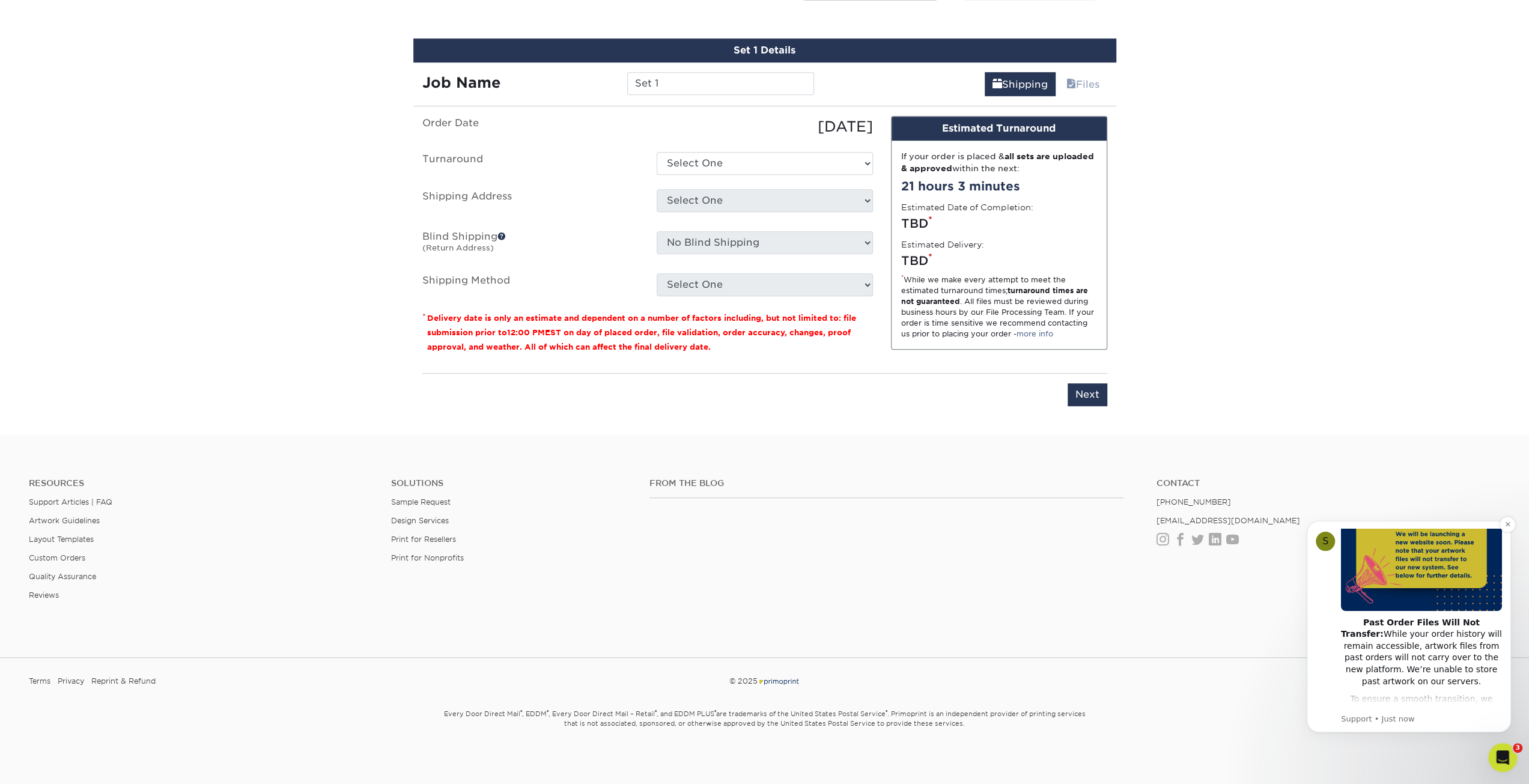
scroll to position [60, 0]
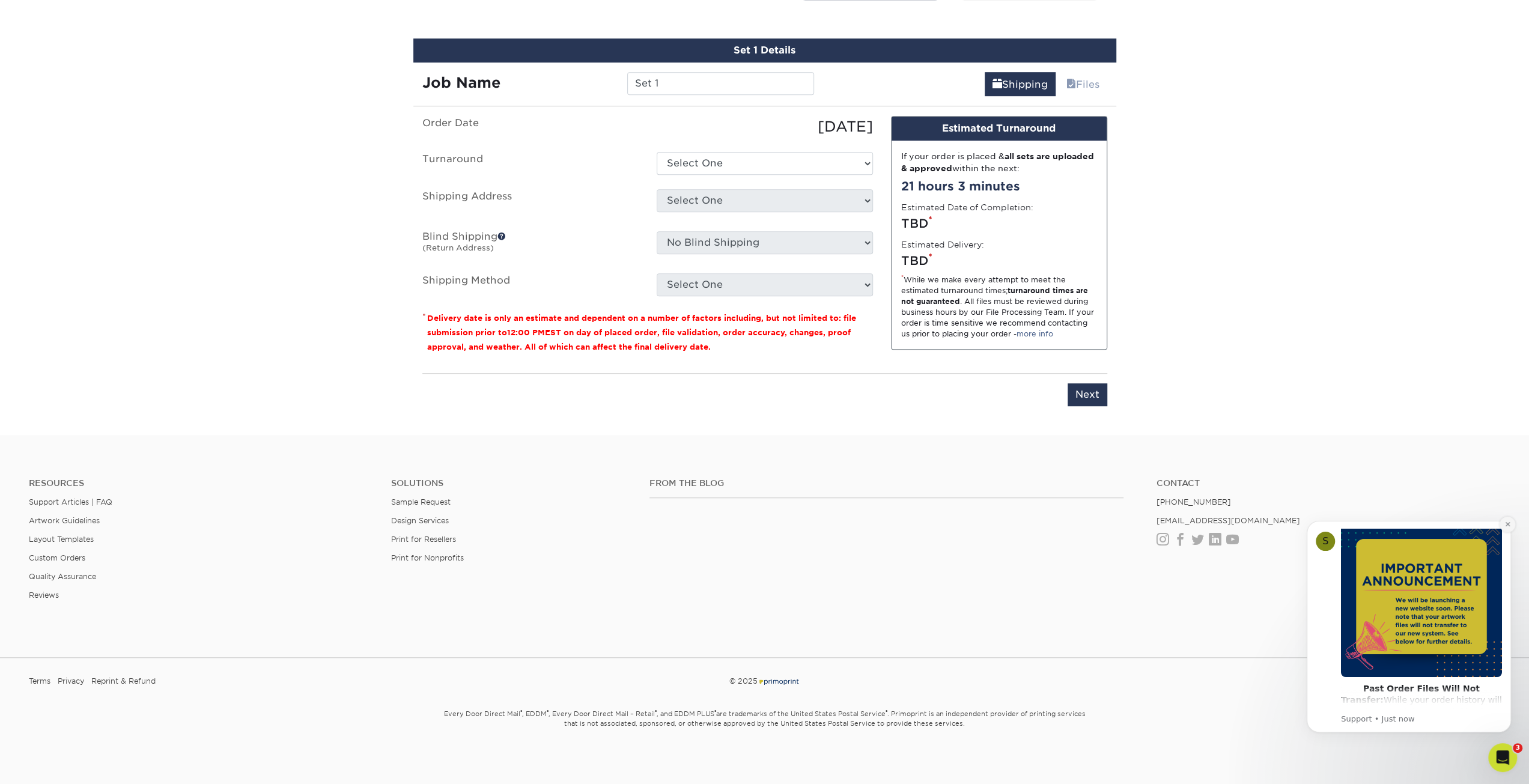
click at [1509, 520] on button "Dismiss notification" at bounding box center [1507, 524] width 16 height 16
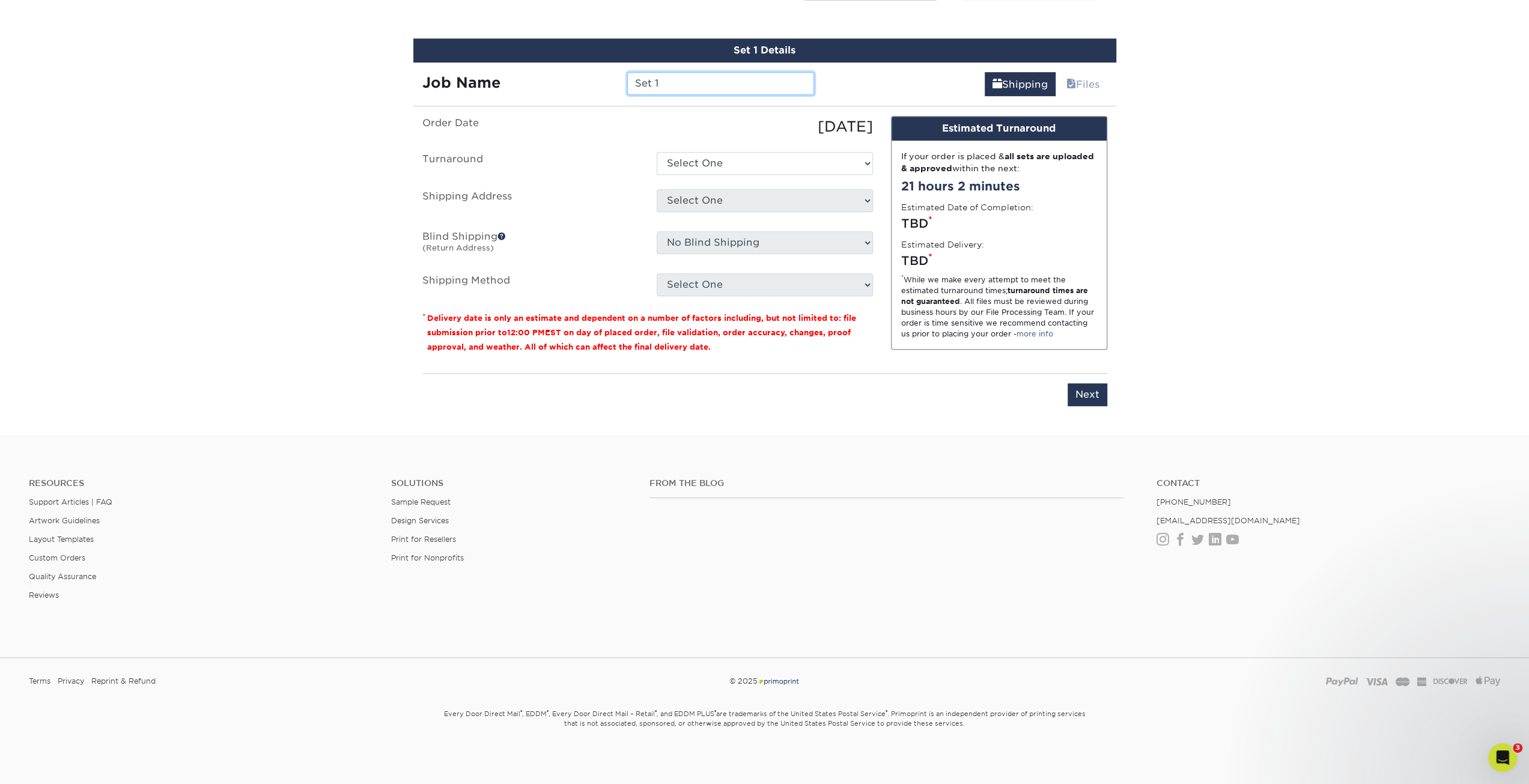
drag, startPoint x: 666, startPoint y: 87, endPoint x: 550, endPoint y: 62, distance: 118.7
click at [550, 63] on div "Job Name Set 1" at bounding box center [618, 79] width 411 height 33
type input "COLC - Benderson R"
click at [760, 164] on select "Select One 2-4 Business Days 2 Day Next Business Day" at bounding box center [765, 163] width 216 height 23
select select "7dffdb8f-13b0-4622-bd10-b9a8a3819dc5"
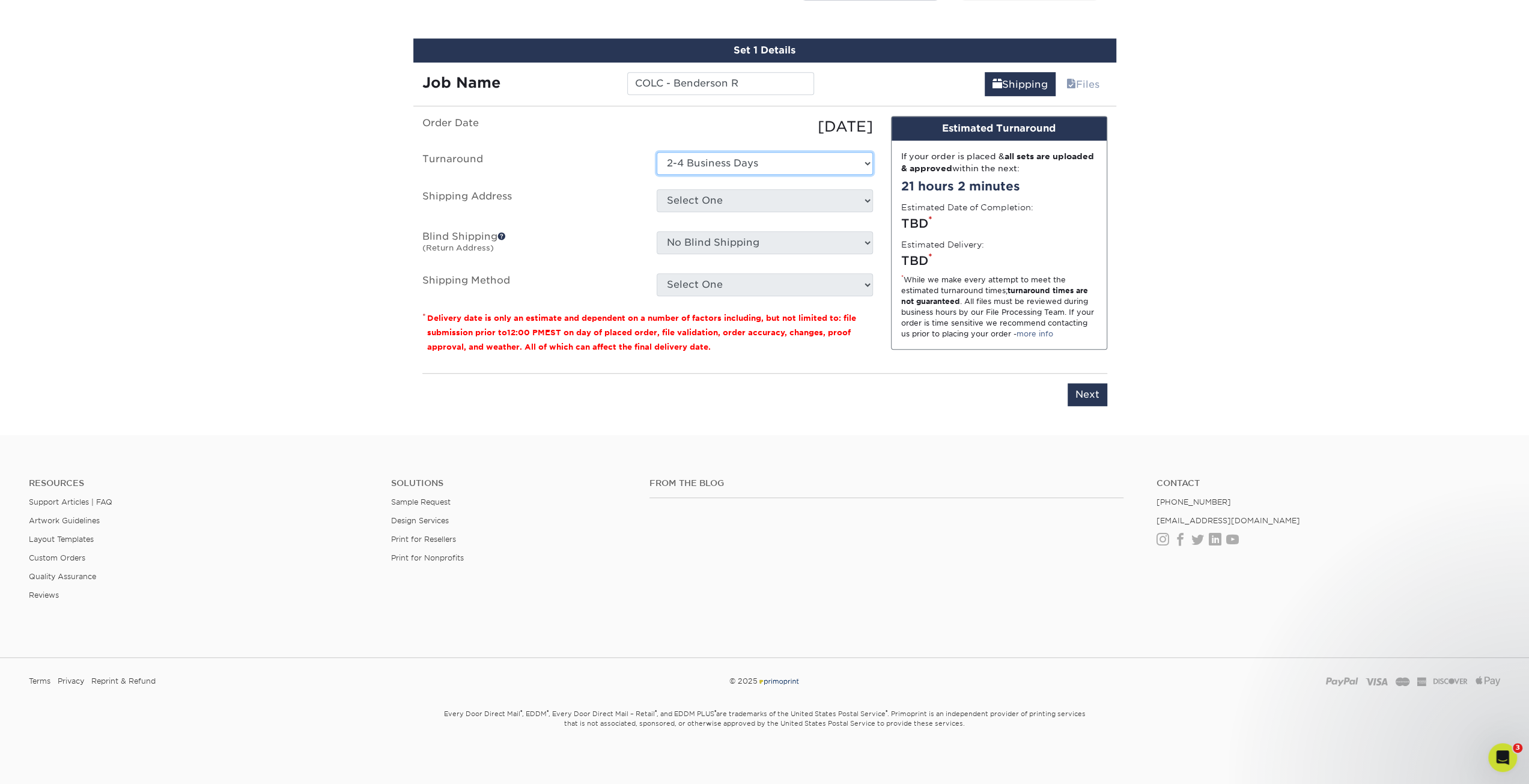
click at [657, 152] on select "Select One 2-4 Business Days 2 Day Next Business Day" at bounding box center [765, 163] width 216 height 23
click at [747, 203] on select "Select One 4210 Pinewood Clearly Better Cleaning COLC - 205 Marion Karen Nelmes…" at bounding box center [765, 201] width 216 height 23
select select "242030"
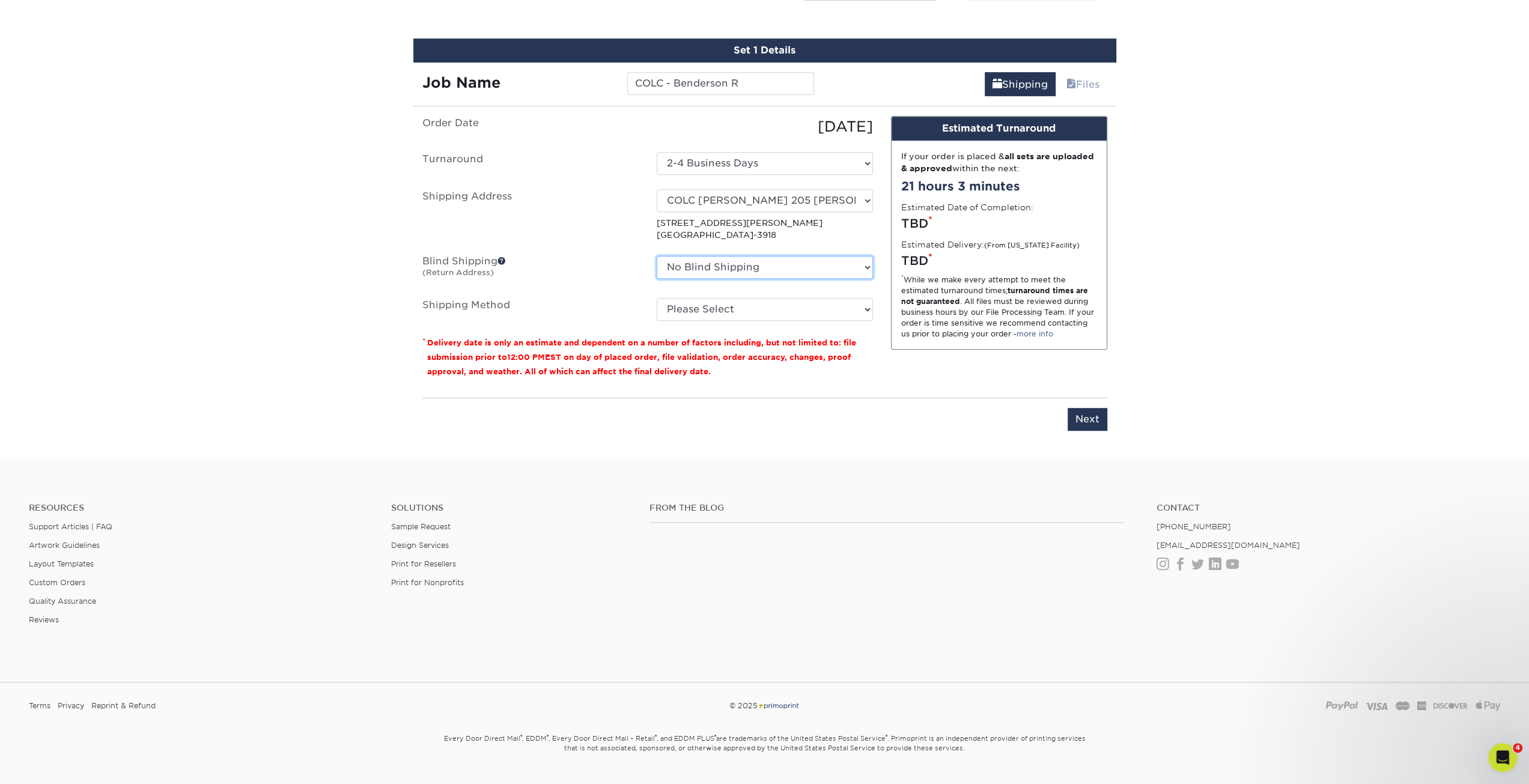
click at [717, 263] on select "No Blind Shipping 4210 Pinewood Clearly Better Cleaning COLC - 205 Marion Karen…" at bounding box center [765, 267] width 216 height 23
select select "203789"
click at [657, 256] on select "No Blind Shipping 4210 Pinewood Clearly Better Cleaning COLC - 205 Marion Karen…" at bounding box center [765, 267] width 216 height 23
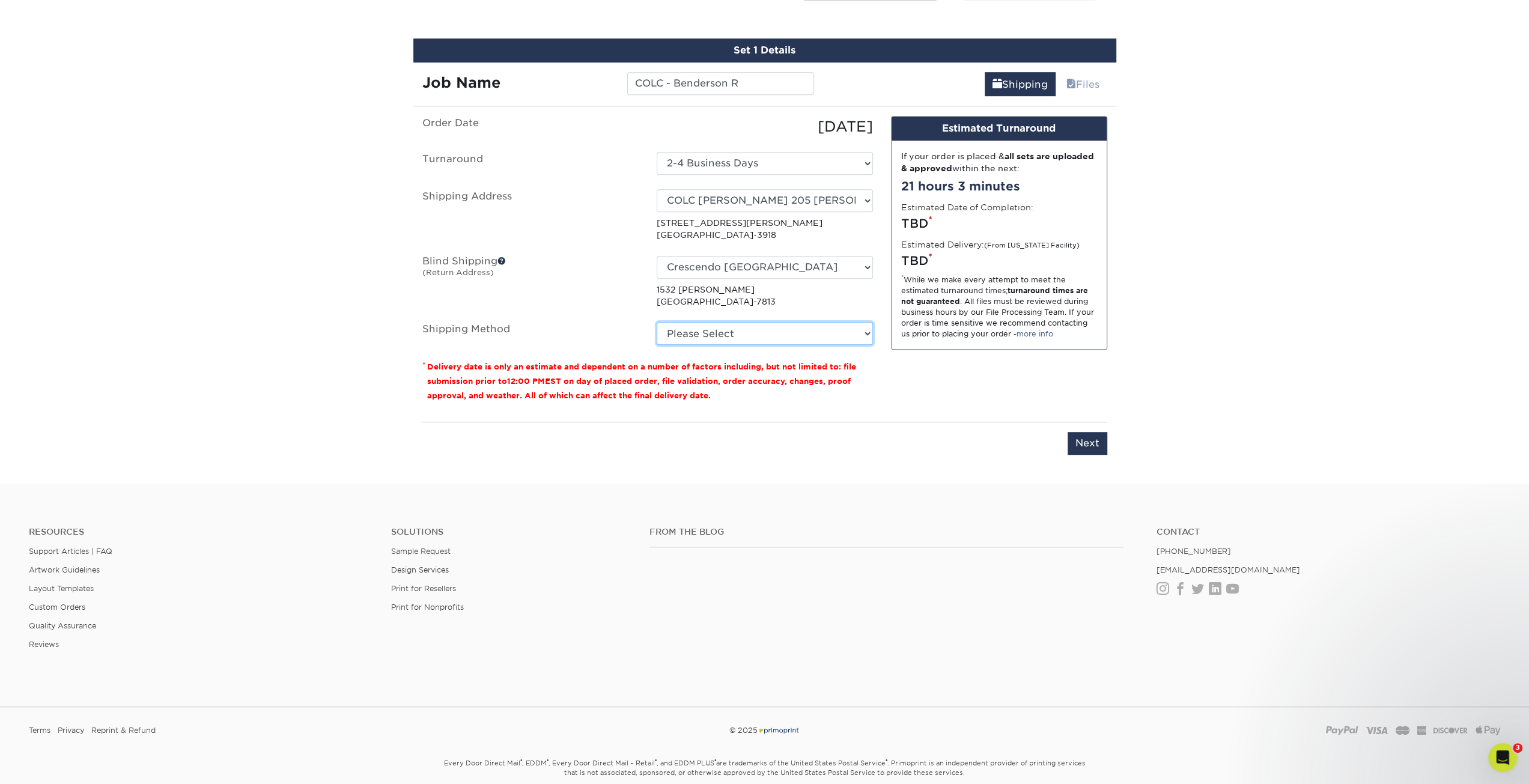
click at [715, 326] on select "Please Select Ground Shipping (+$7.84) 3 Day Shipping Service (+$18.70) 2 Day A…" at bounding box center [765, 333] width 216 height 23
select select "03"
click at [657, 322] on select "Please Select Ground Shipping (+$7.84) 3 Day Shipping Service (+$18.70) 2 Day A…" at bounding box center [765, 333] width 216 height 23
click at [1089, 445] on input "Next" at bounding box center [1087, 444] width 39 height 23
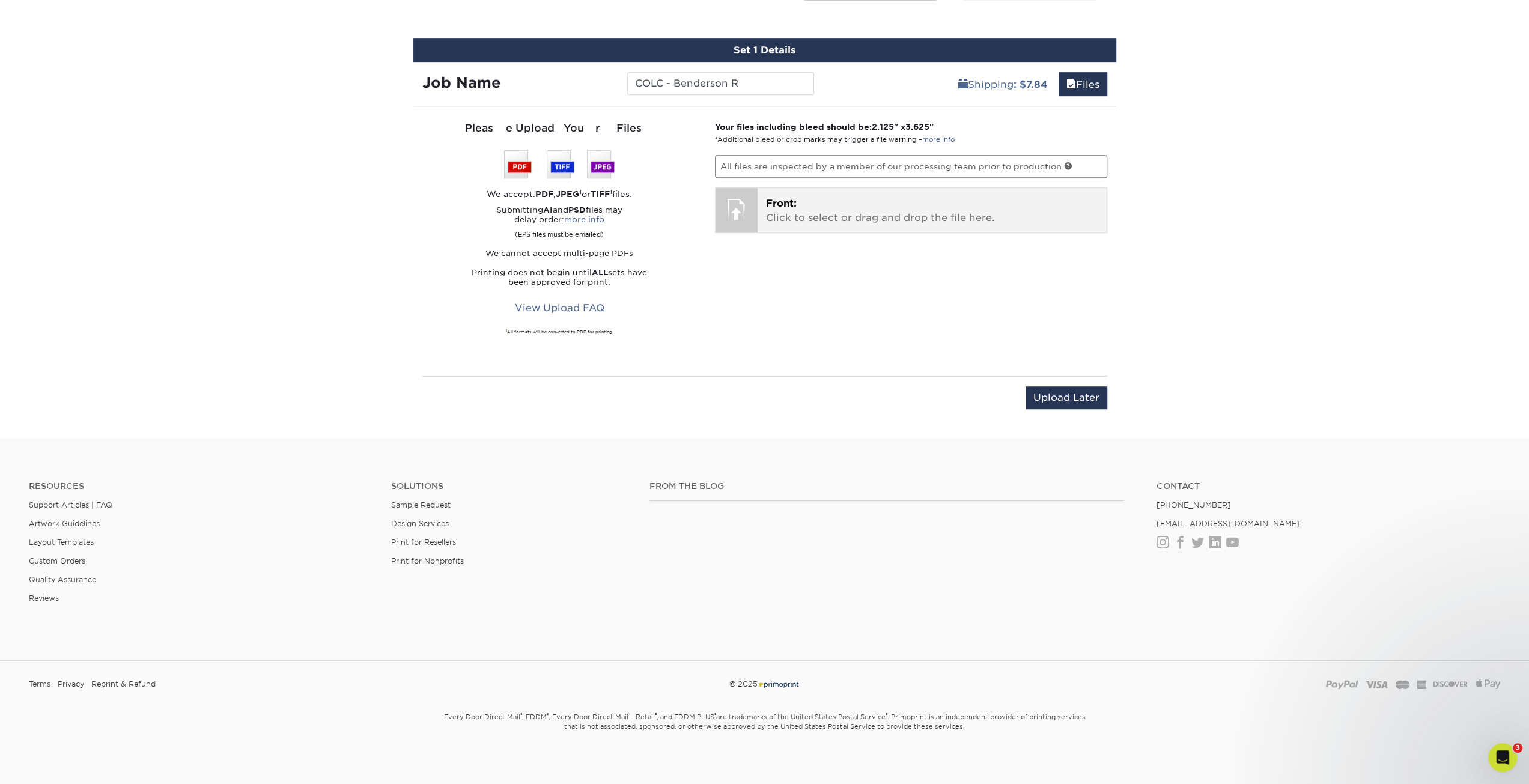
click at [799, 197] on p "Front: Click to select or drag and drop the file here." at bounding box center [932, 211] width 332 height 29
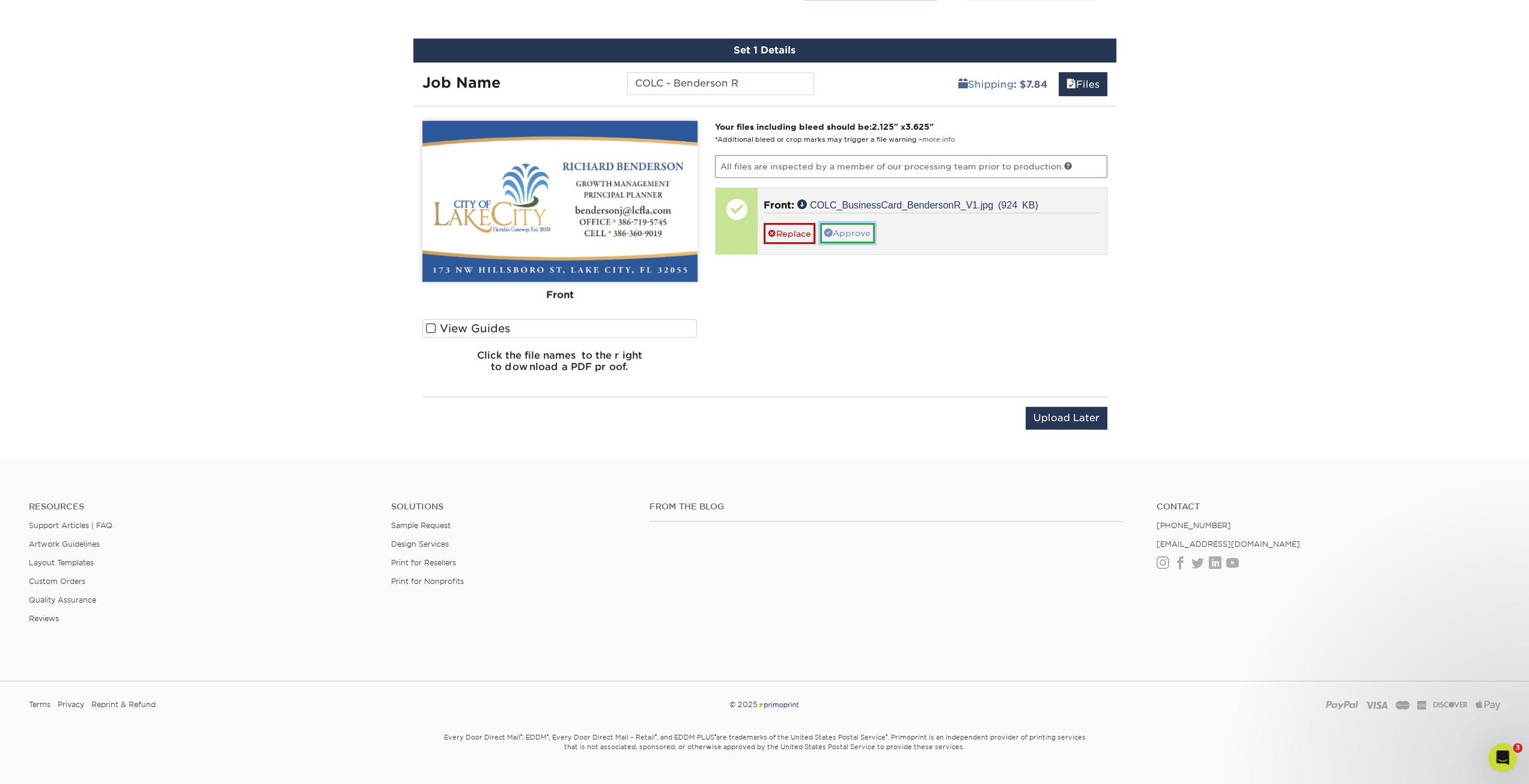
click at [859, 233] on link "Approve" at bounding box center [848, 233] width 54 height 20
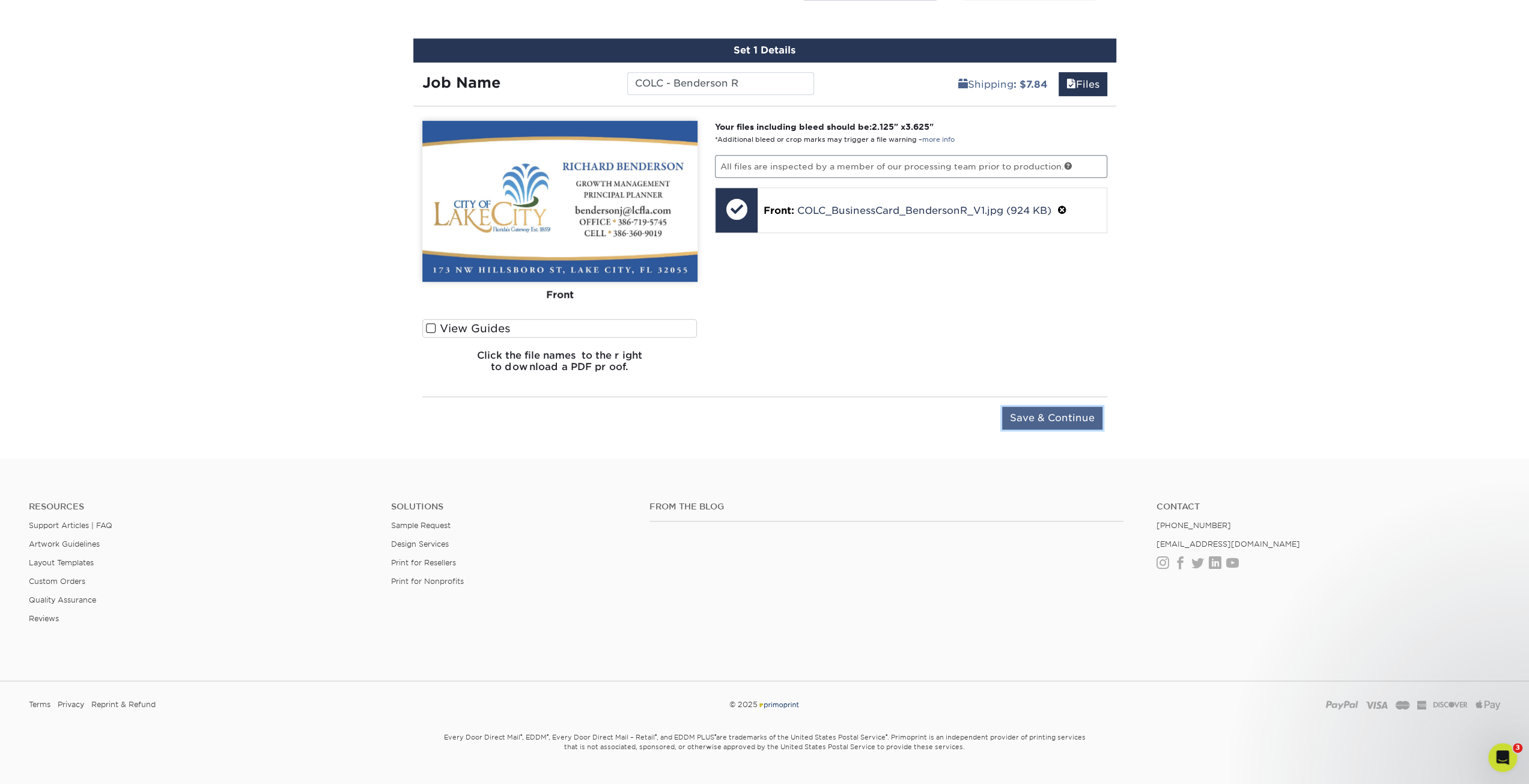
click at [1054, 419] on input "Save & Continue" at bounding box center [1052, 419] width 100 height 23
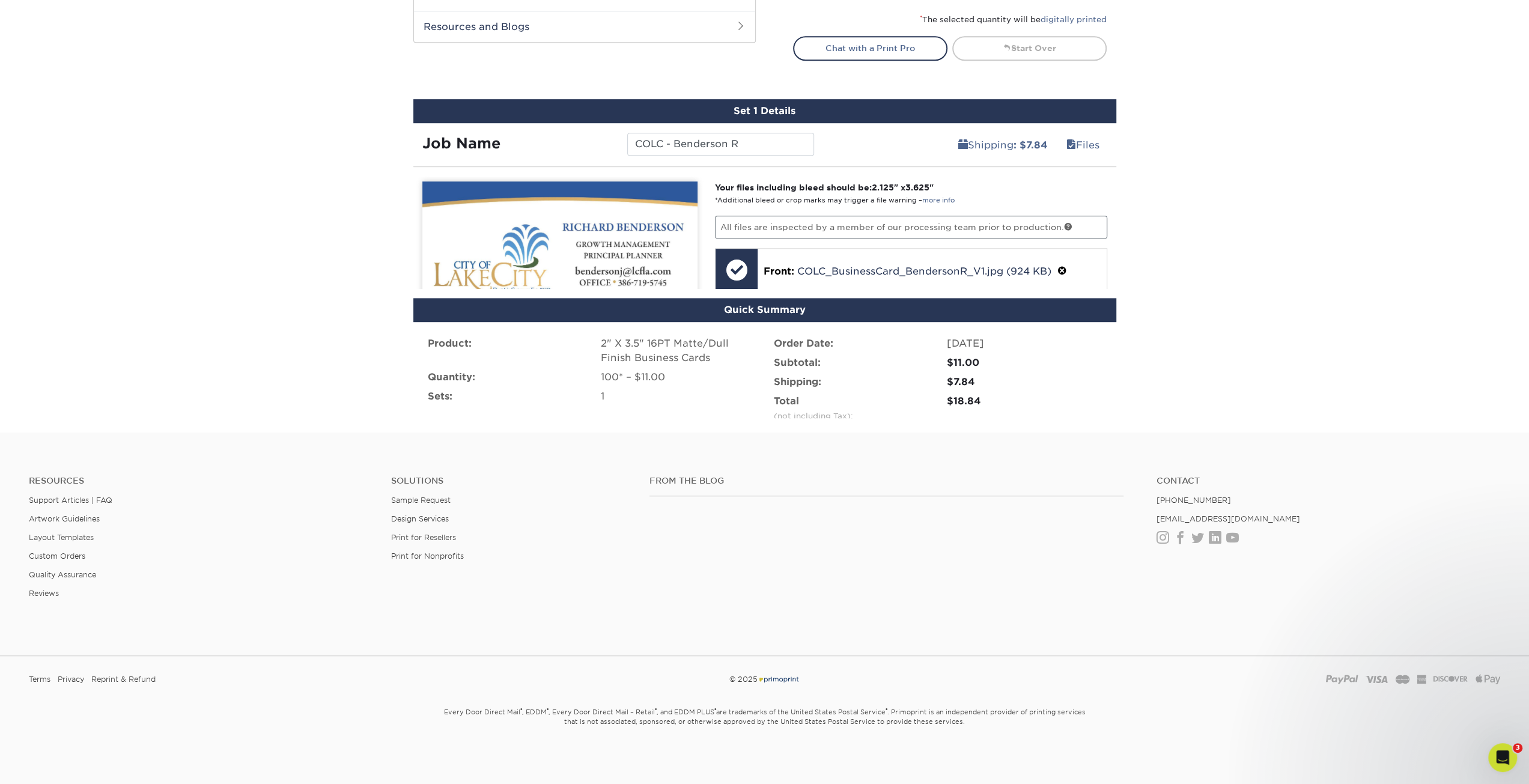
scroll to position [581, 0]
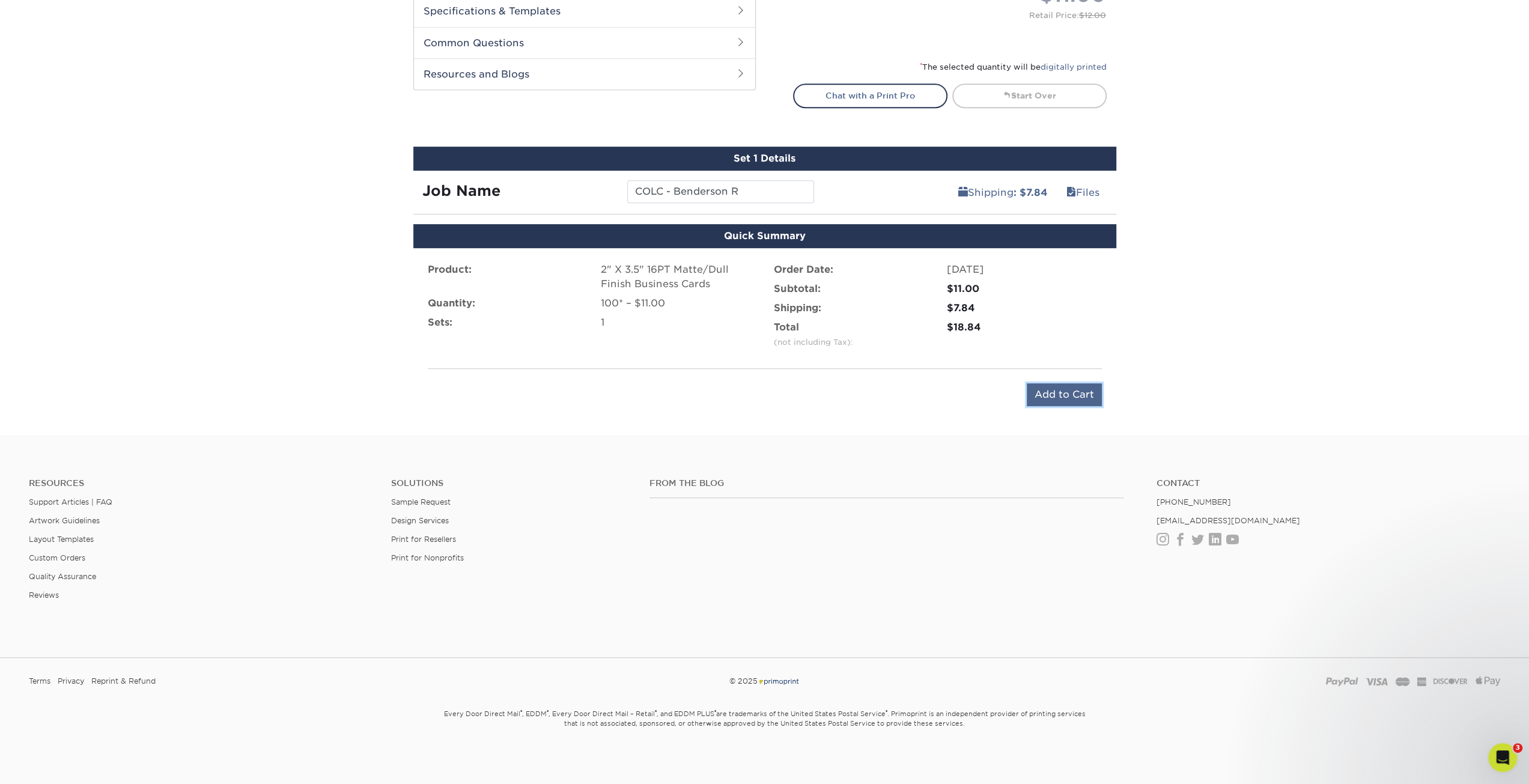
click at [1062, 393] on input "Add to Cart" at bounding box center [1064, 395] width 75 height 23
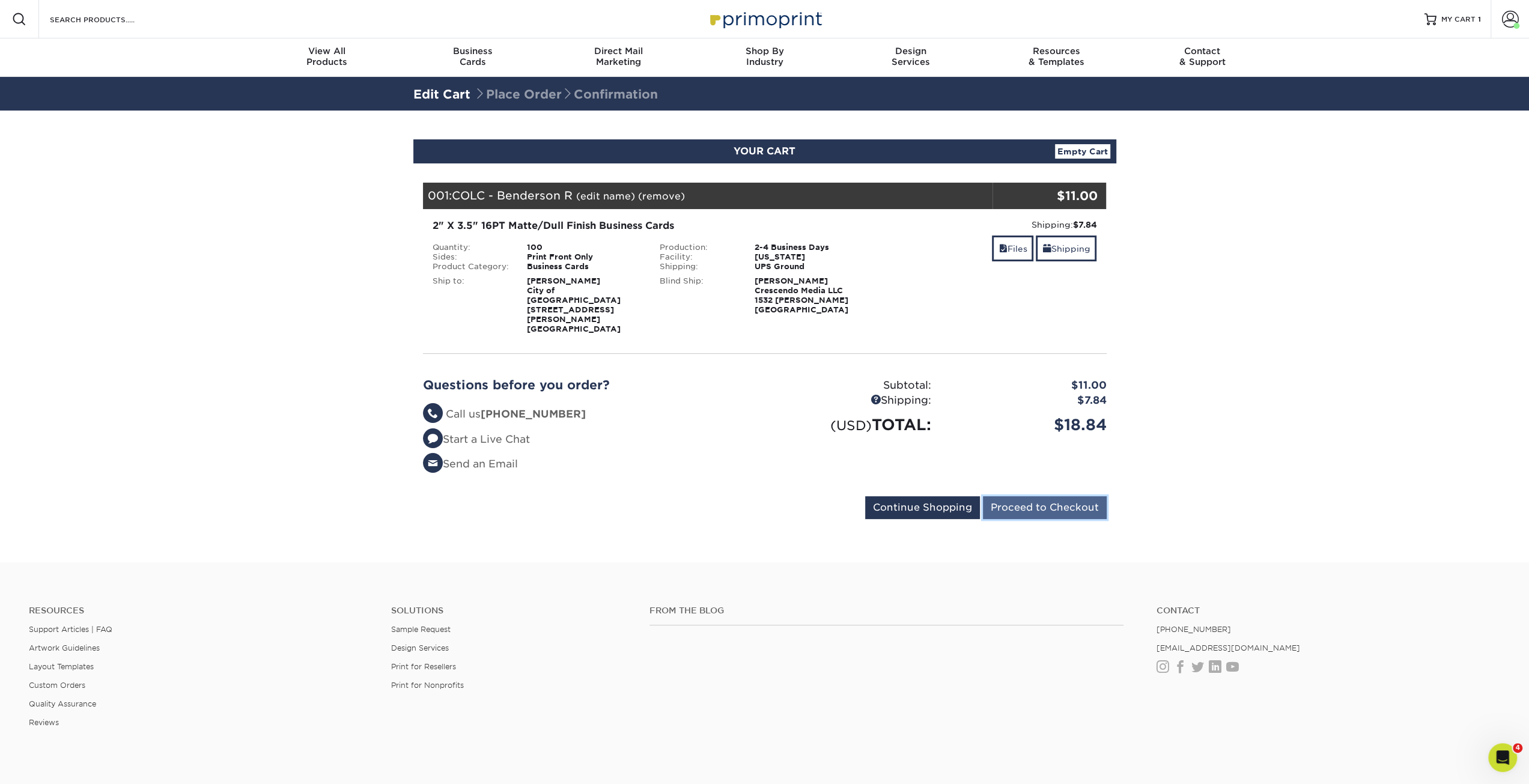
click at [1027, 496] on input "Proceed to Checkout" at bounding box center [1045, 508] width 124 height 23
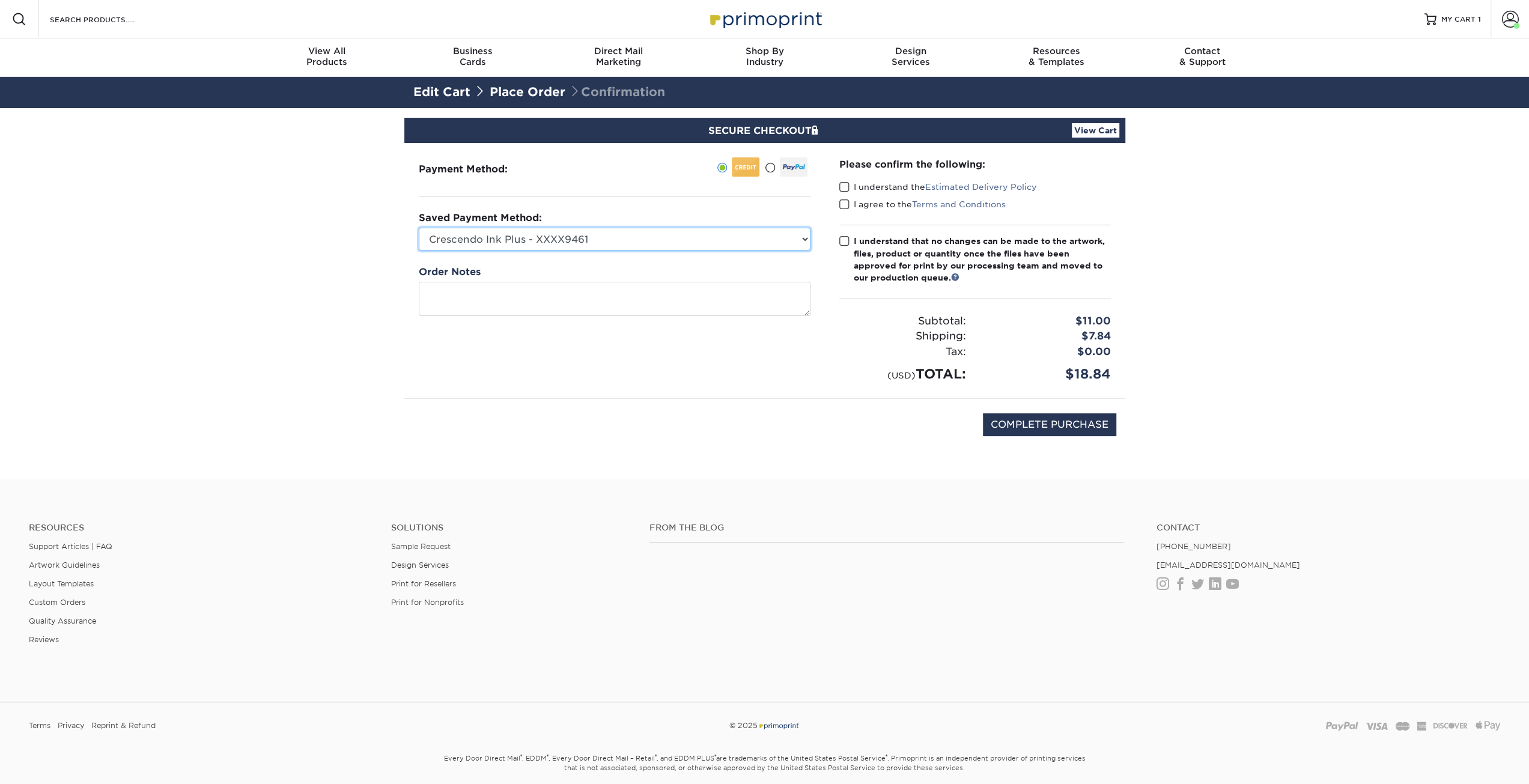
click at [707, 235] on select "Crescendo Ink Plus - XXXX9461 Visa - XXXX2109 Visa - XXXX0931 Visa - XXXX3009 V…" at bounding box center [614, 240] width 391 height 23
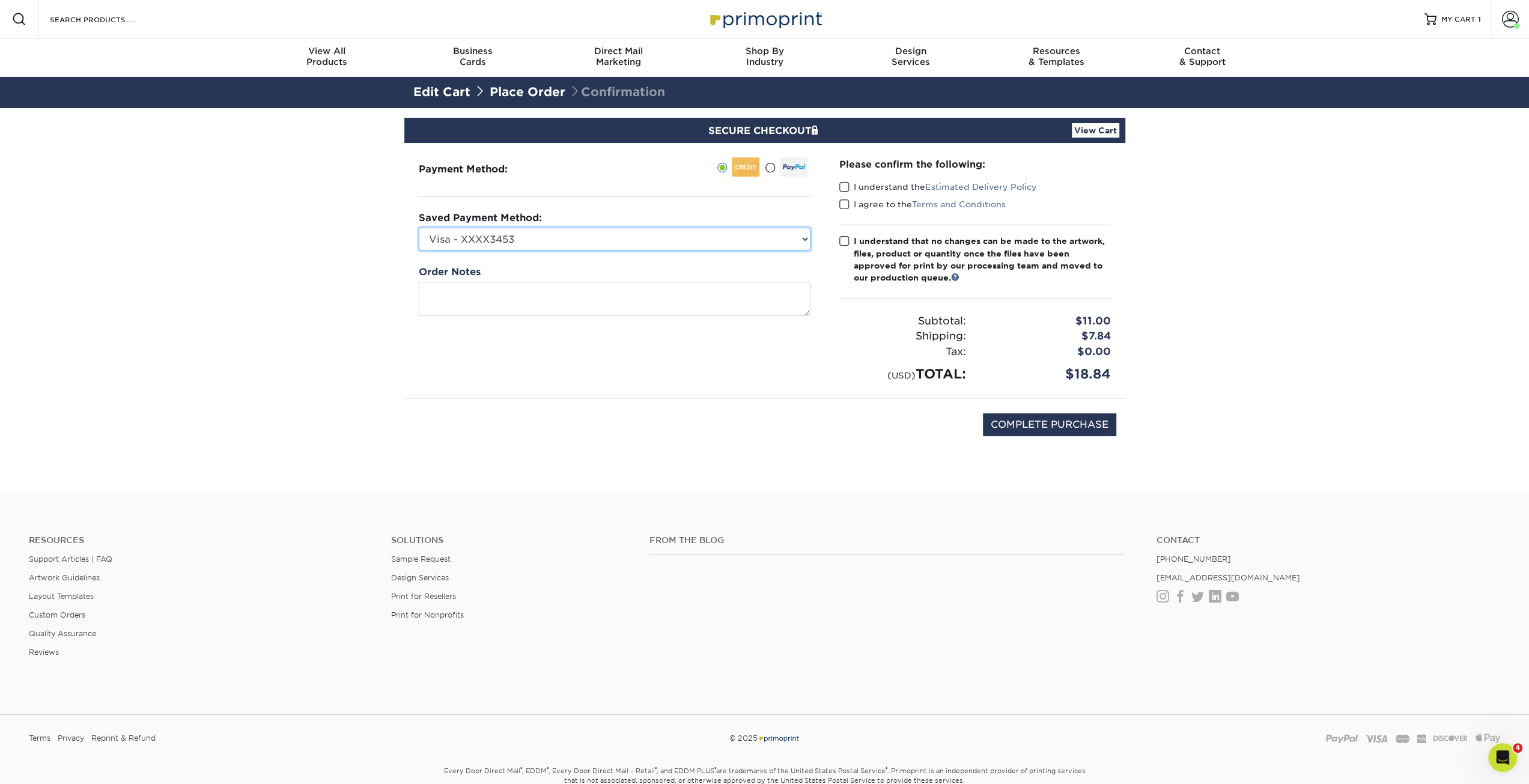
click at [419, 228] on select "Crescendo Ink Plus - XXXX9461 Visa - XXXX2109 Visa - XXXX0931 Visa - XXXX3009 V…" at bounding box center [614, 240] width 391 height 23
click at [843, 188] on span at bounding box center [844, 187] width 10 height 12
click at [0, 0] on input "I understand the Estimated Delivery Policy" at bounding box center [0, 0] width 0 height 0
click at [843, 214] on div "Please confirm the following: I understand the Estimated Delivery Policy I agre…" at bounding box center [975, 270] width 272 height 227
click at [846, 203] on span at bounding box center [844, 204] width 10 height 12
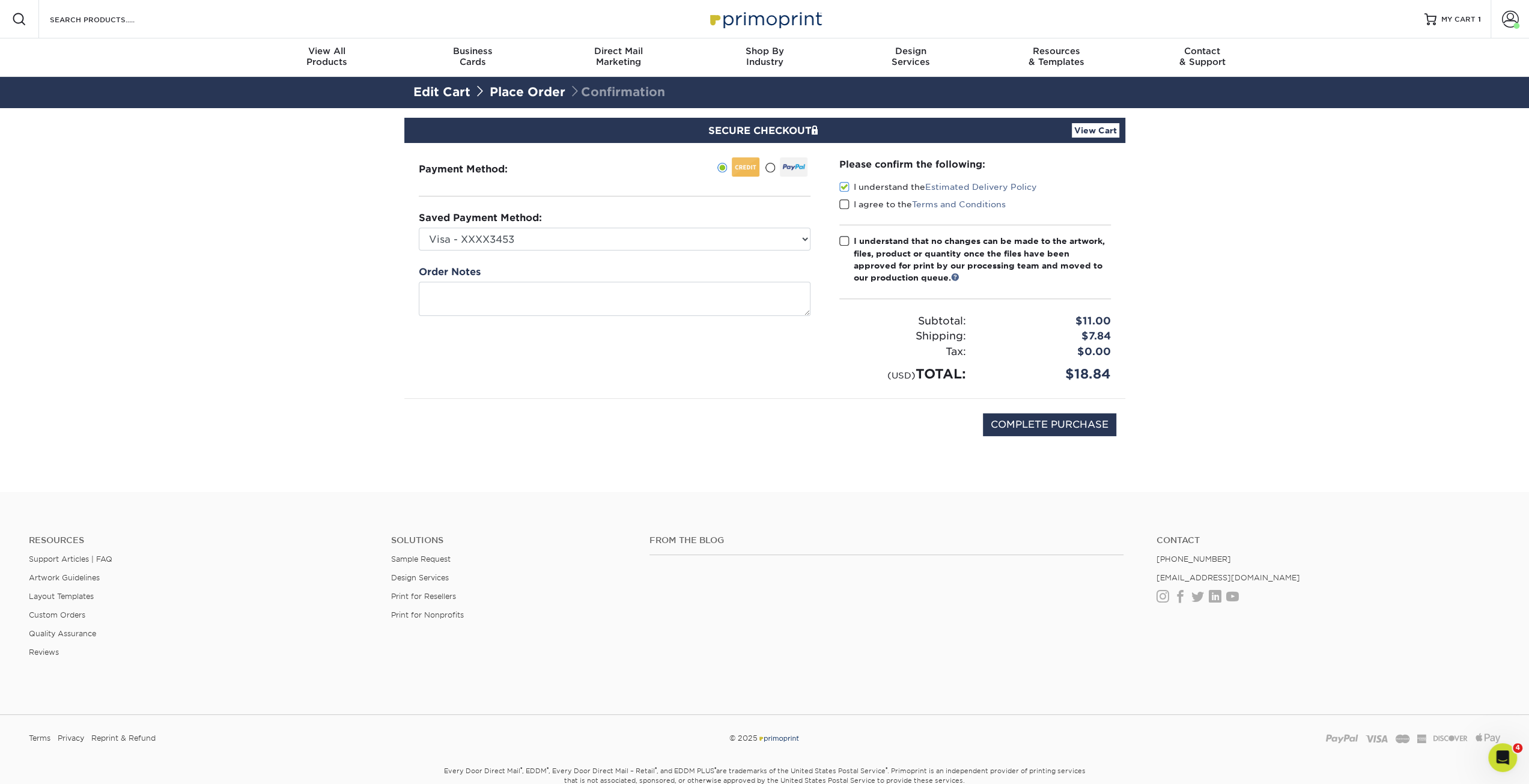
click at [0, 0] on input "I agree to the Terms and Conditions" at bounding box center [0, 0] width 0 height 0
click at [844, 238] on span at bounding box center [844, 241] width 10 height 12
click at [0, 0] on input "I understand that no changes can be made to the artwork, files, product or quan…" at bounding box center [0, 0] width 0 height 0
click at [775, 240] on select "Crescendo Ink Plus - XXXX9461 Visa - XXXX2109 Visa - XXXX0931 Visa - XXXX3009 V…" at bounding box center [614, 240] width 391 height 23
select select "74239"
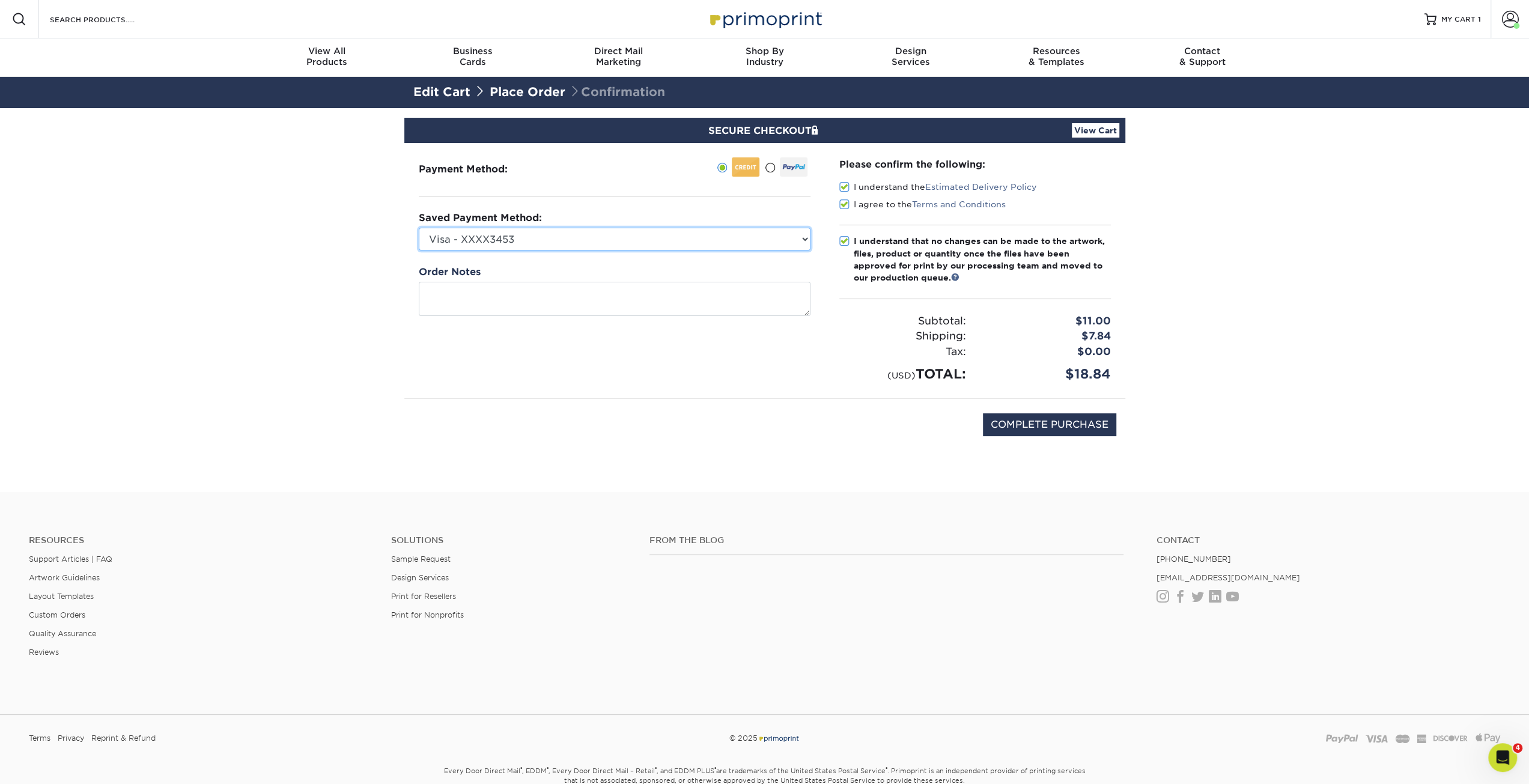
click at [419, 228] on select "Crescendo Ink Plus - XXXX9461 Visa - XXXX2109 Visa - XXXX0931 Visa - XXXX3009 V…" at bounding box center [614, 240] width 391 height 23
click at [1052, 426] on input "COMPLETE PURCHASE" at bounding box center [1050, 425] width 133 height 23
type input "PROCESSING, PLEASE WAIT..."
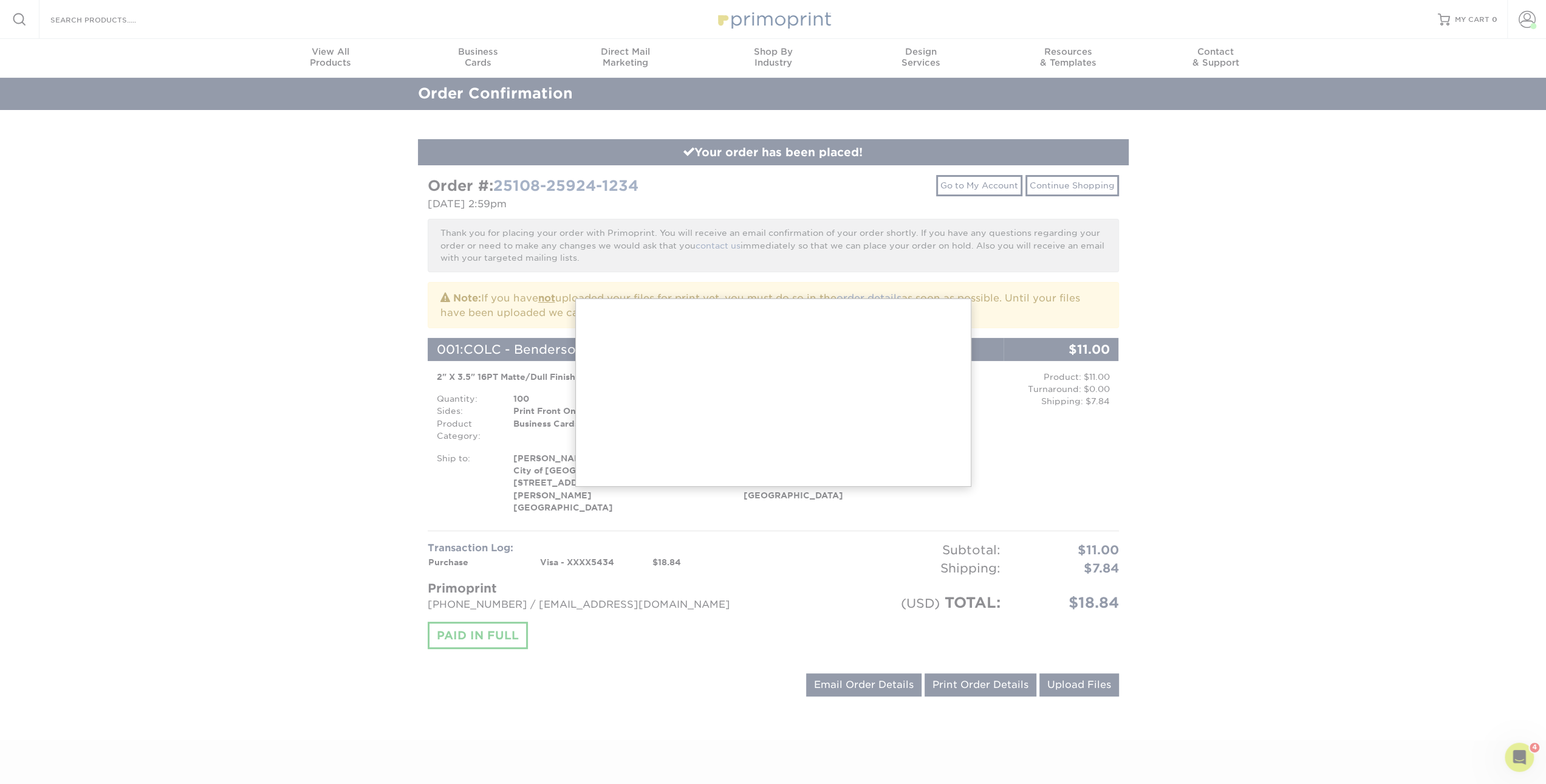
click at [287, 204] on div at bounding box center [773, 540] width 1546 height 1081
